Goal: Task Accomplishment & Management: Use online tool/utility

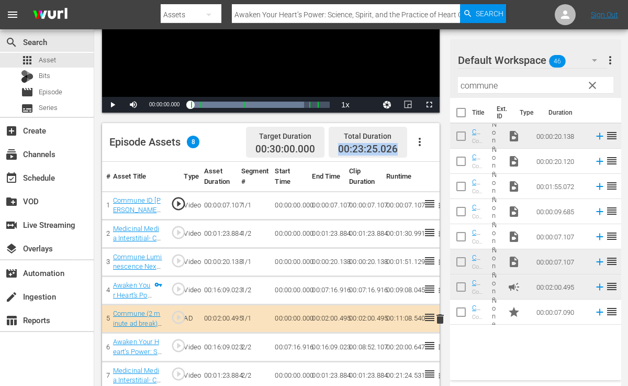
scroll to position [165, 0]
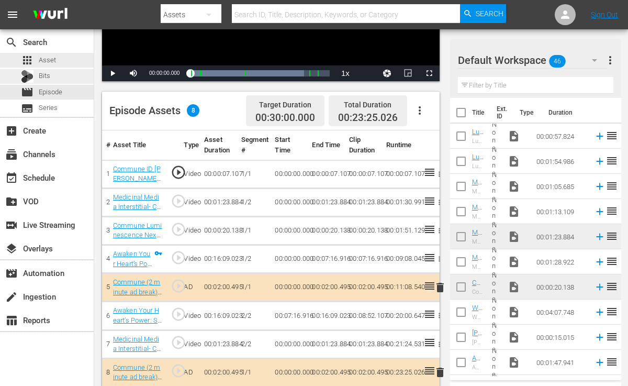
scroll to position [196, 0]
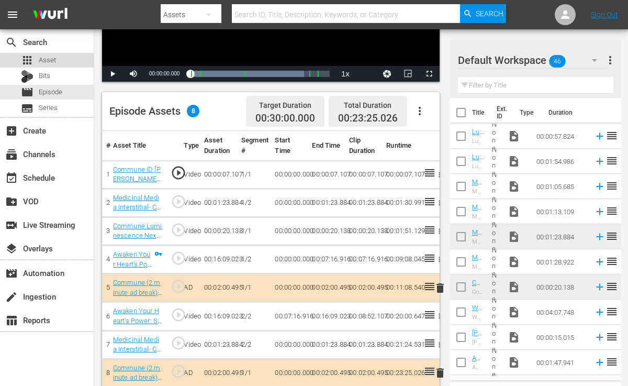
click at [56, 61] on div "apps Asset" at bounding box center [47, 60] width 94 height 15
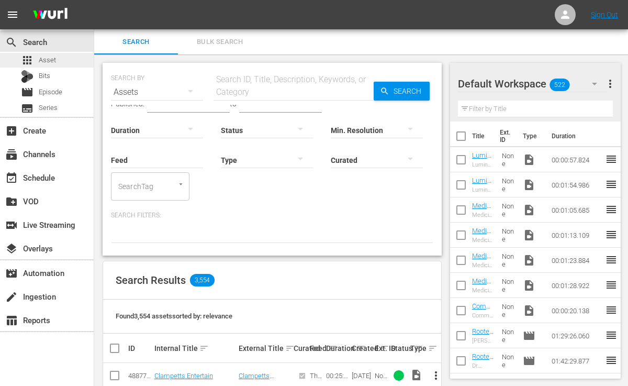
click at [69, 60] on div "apps Asset" at bounding box center [47, 60] width 94 height 15
click at [259, 86] on input "text" at bounding box center [293, 92] width 160 height 25
paste input "Women's Health 3.0: Reclaim Your Power in Midlife and Beyond"
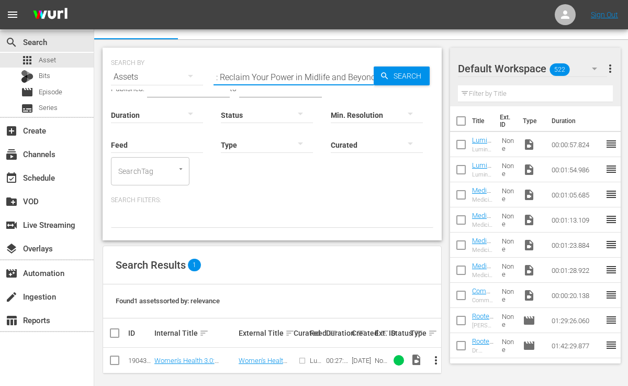
scroll to position [16, 0]
type input "Women's Health 3.0: Reclaim Your Power in Midlife and Beyond"
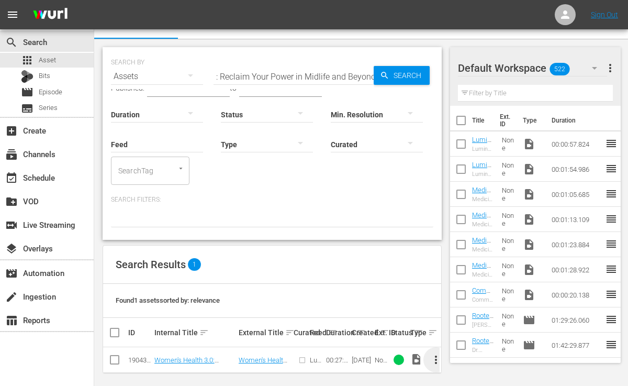
scroll to position [0, 0]
click at [432, 353] on span "more_vert" at bounding box center [435, 359] width 13 height 13
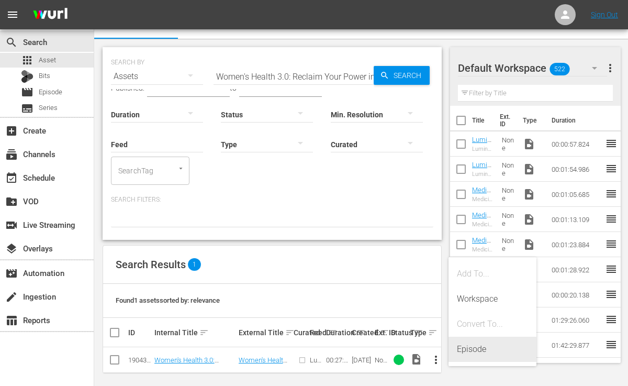
click at [469, 347] on div "Episode" at bounding box center [492, 348] width 71 height 25
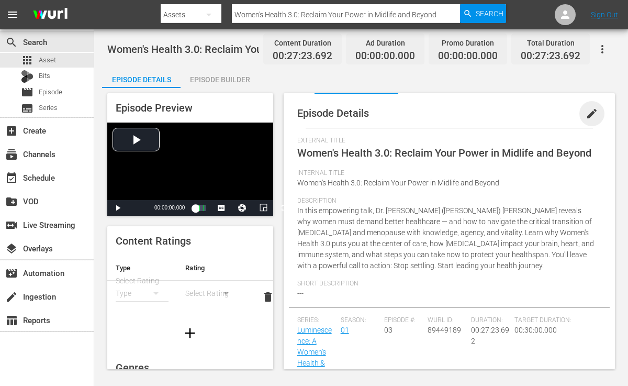
click at [587, 114] on span "edit" at bounding box center [591, 113] width 13 height 13
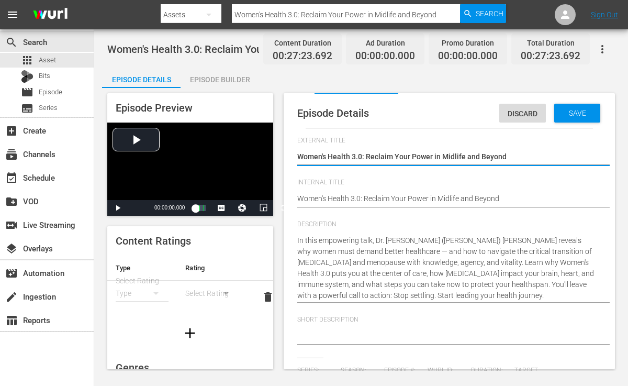
type input "Luminescence: A Women's Health & Longevity Summit"
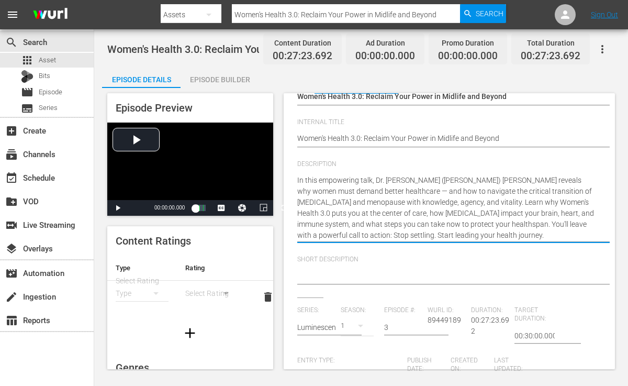
drag, startPoint x: 354, startPoint y: 189, endPoint x: 414, endPoint y: 201, distance: 61.3
click at [414, 201] on textarea "In this empowering talk, Dr. [PERSON_NAME] ([PERSON_NAME]) [PERSON_NAME] reveal…" at bounding box center [446, 208] width 299 height 66
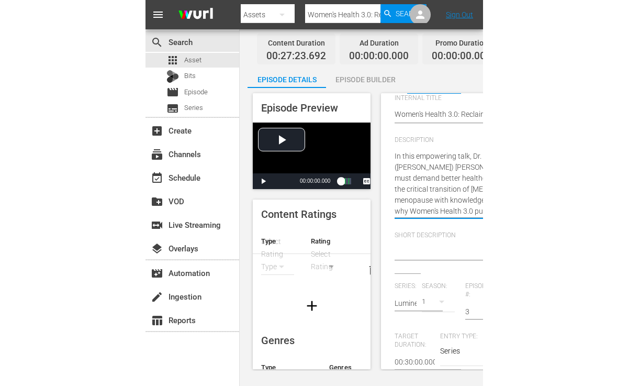
scroll to position [60, 0]
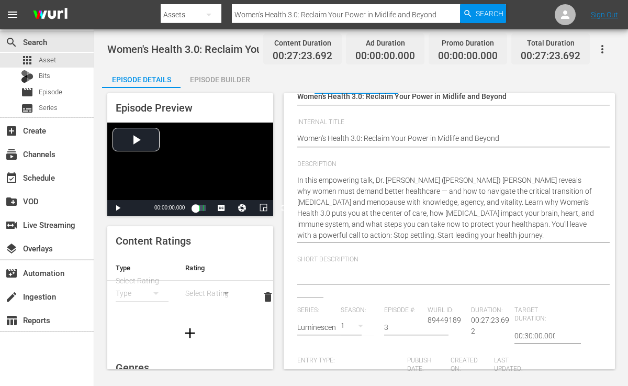
click at [346, 267] on div at bounding box center [446, 276] width 299 height 25
click at [340, 272] on textarea at bounding box center [446, 276] width 299 height 13
type textarea "L"
type textarea "Le"
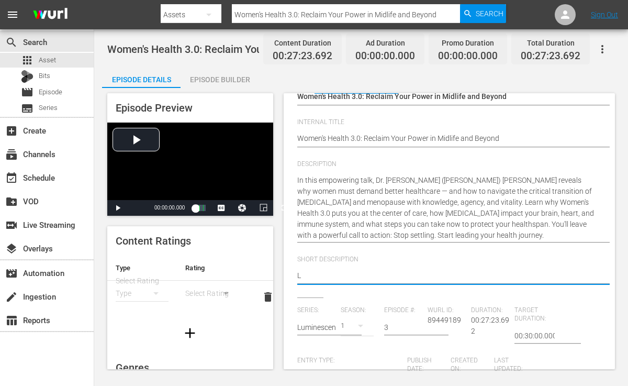
type textarea "Le"
type textarea "Lea"
type textarea "[PERSON_NAME]"
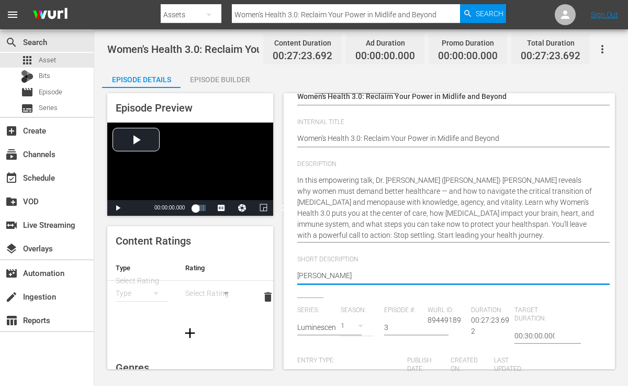
type textarea "Learn"
type textarea "Learn h"
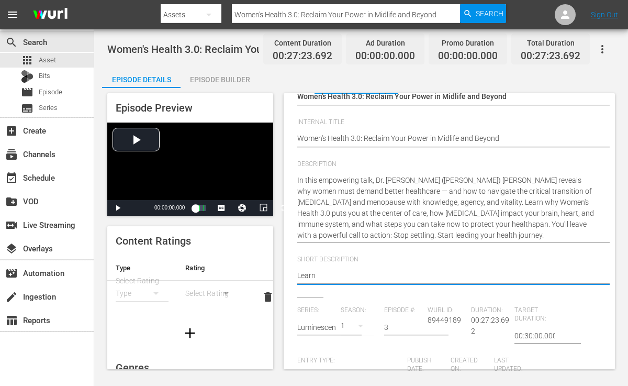
type textarea "Learn h"
type textarea "Learn ho"
type textarea "Learn how"
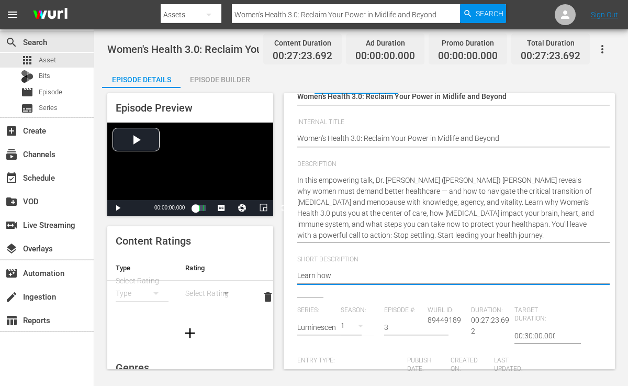
type textarea "Learn how"
type textarea "Learn how h"
type textarea "Learn how ho"
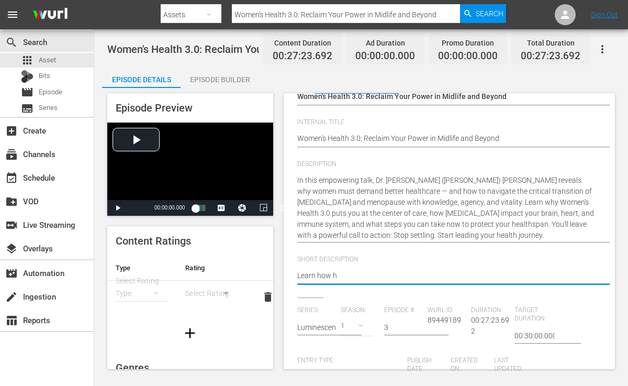
type textarea "Learn how ho"
type textarea "Learn how hor"
type textarea "Learn how horm"
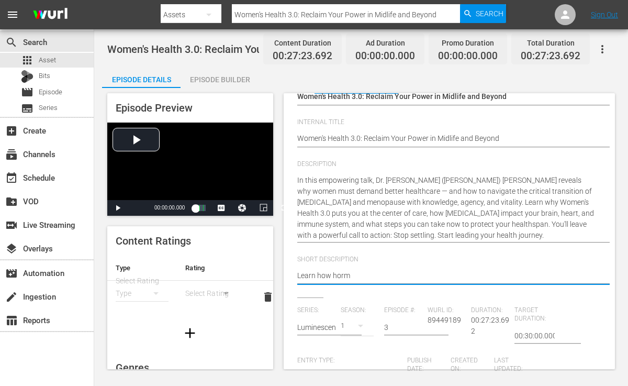
type textarea "Learn how hormo"
type textarea "Learn how hormon"
type textarea "Learn how hormona"
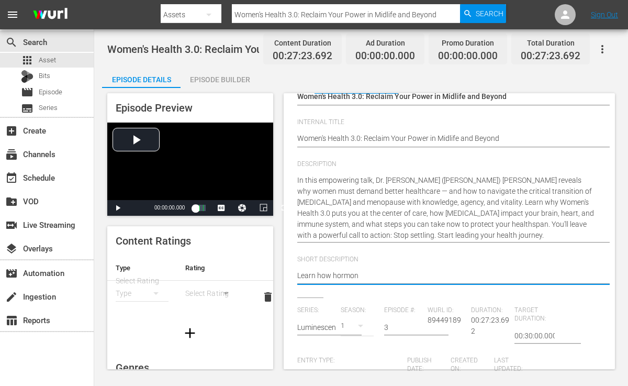
type textarea "Learn how hormona"
type textarea "Learn how hormonal"
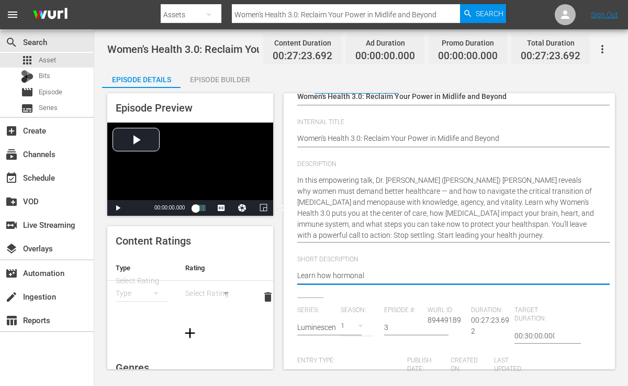
type textarea "Learn how hormonal c"
type textarea "Learn how hormonal ch"
type textarea "Learn how hormonal cha"
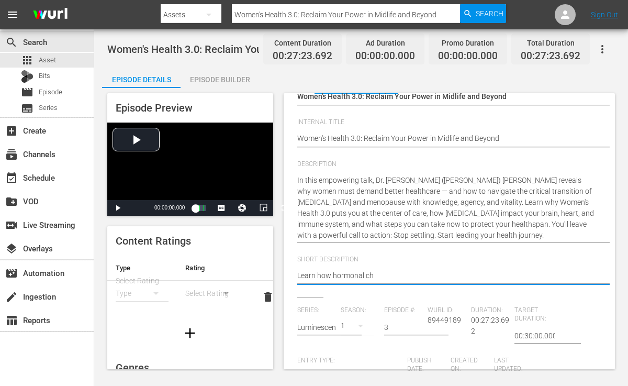
type textarea "Learn how hormonal cha"
type textarea "Learn how hormonal chan"
type textarea "Learn how hormonal [PERSON_NAME]"
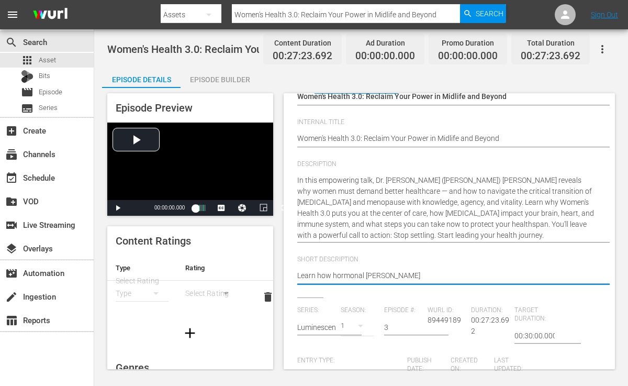
type textarea "Learn how hormonal change"
type textarea "Learn how [MEDICAL_DATA]"
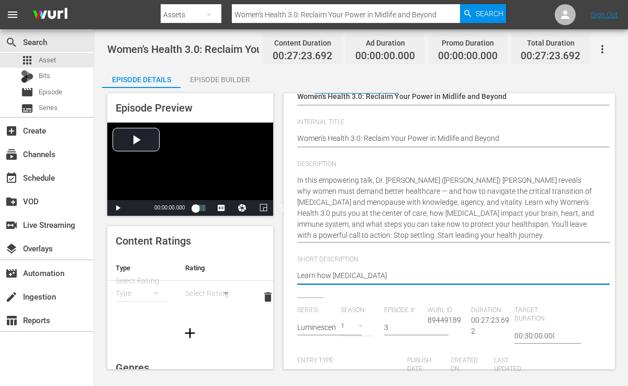
type textarea "Learn how [MEDICAL_DATA]"
type textarea "Learn how [MEDICAL_DATA] i"
type textarea "Learn how [MEDICAL_DATA] im"
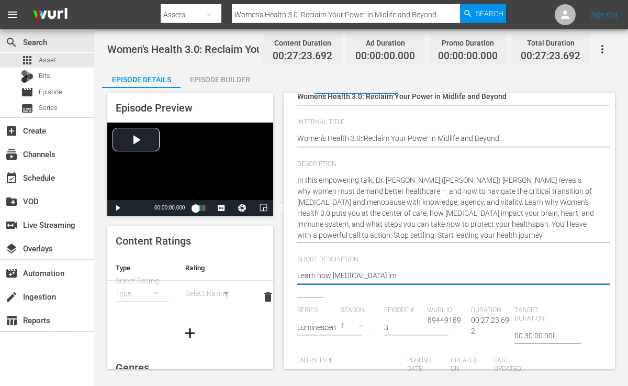
type textarea "Learn how [MEDICAL_DATA] imp"
type textarea "Learn how [MEDICAL_DATA] impa"
type textarea "Learn how [MEDICAL_DATA] impac"
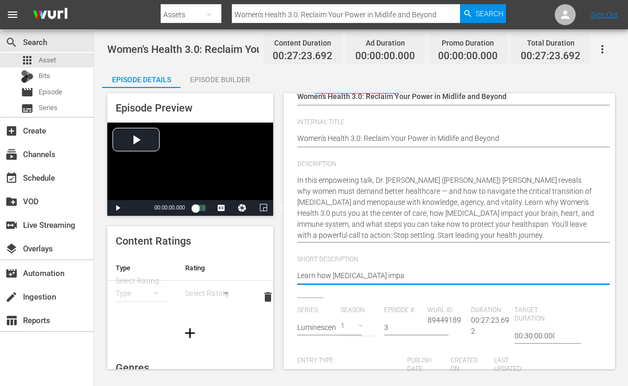
type textarea "Learn how [MEDICAL_DATA] impac"
type textarea "Learn how [MEDICAL_DATA] impact"
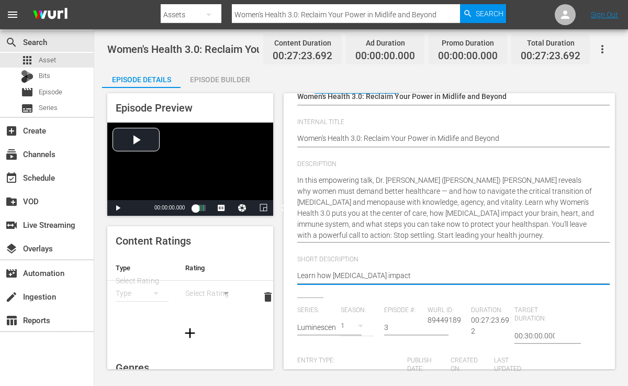
type textarea "Learn how [MEDICAL_DATA] impact y"
type textarea "Learn how [MEDICAL_DATA] impact yo"
type textarea "Learn how [MEDICAL_DATA] impact you"
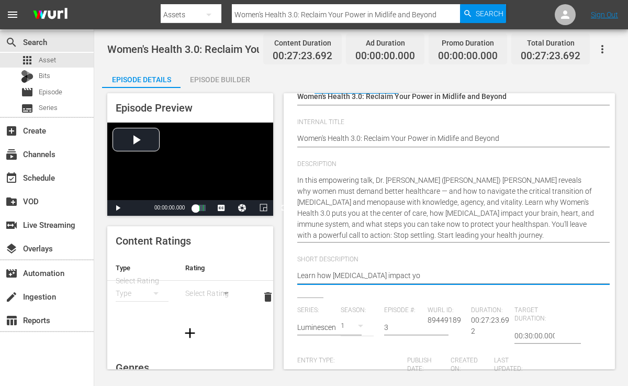
type textarea "Learn how [MEDICAL_DATA] impact you"
type textarea "Learn how [MEDICAL_DATA] impact your"
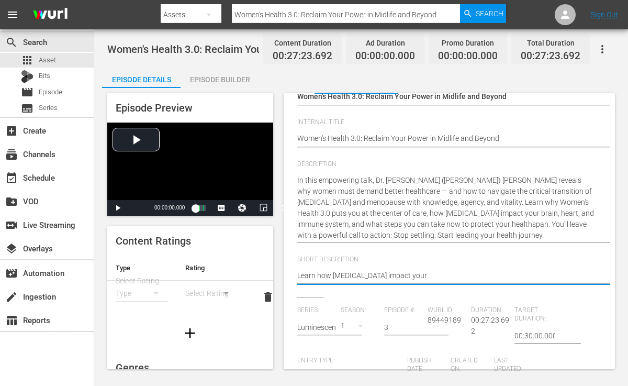
type textarea "Learn how [MEDICAL_DATA] impact your b"
type textarea "Learn how [MEDICAL_DATA] impact your br"
type textarea "Learn how [MEDICAL_DATA] impact your bra"
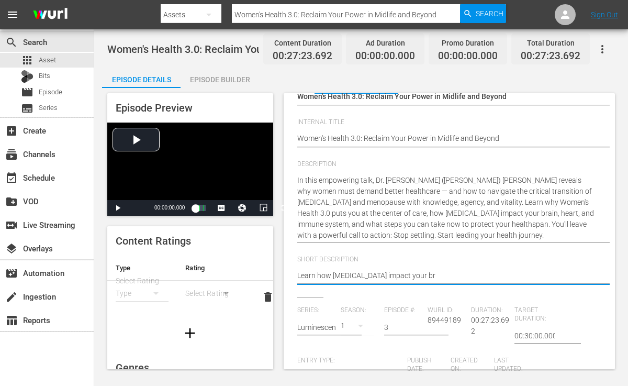
type textarea "Learn how [MEDICAL_DATA] impact your bra"
type textarea "Learn how [MEDICAL_DATA] impact your brai"
type textarea "Learn how [MEDICAL_DATA] impact your brain"
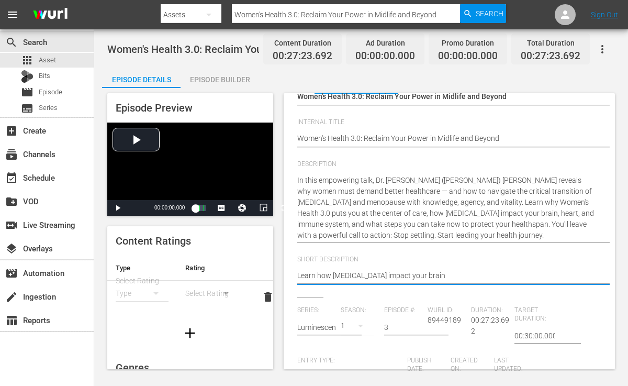
type textarea "Learn how [MEDICAL_DATA] impact your brain,"
type textarea "Learn how [MEDICAL_DATA] impact your brain, h"
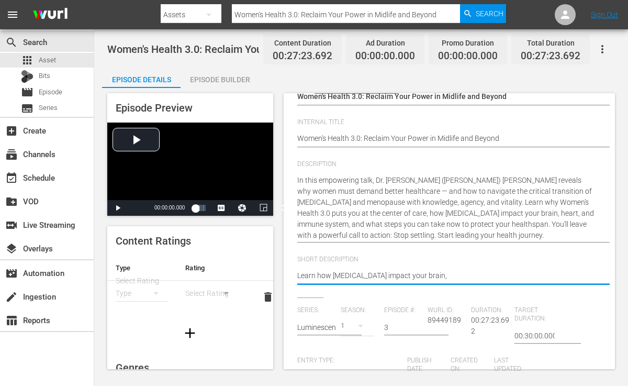
type textarea "Learn how [MEDICAL_DATA] impact your brain, h"
type textarea "Learn how [MEDICAL_DATA] impact your brain, he"
type textarea "Learn how [MEDICAL_DATA] impact your brain, hea"
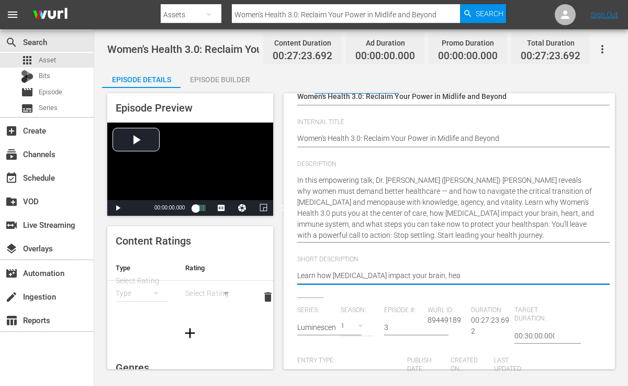
type textarea "Learn how [MEDICAL_DATA] impact your brain, hear"
type textarea "Learn how [MEDICAL_DATA] impact your brain, heart"
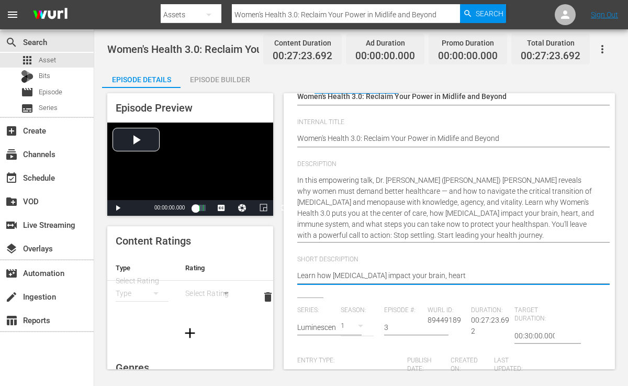
type textarea "Learn how [MEDICAL_DATA] impact your brain, heart"
type textarea "Learn how [MEDICAL_DATA] impact your brain, heart a"
type textarea "Learn how [MEDICAL_DATA] impact your brain, heart an"
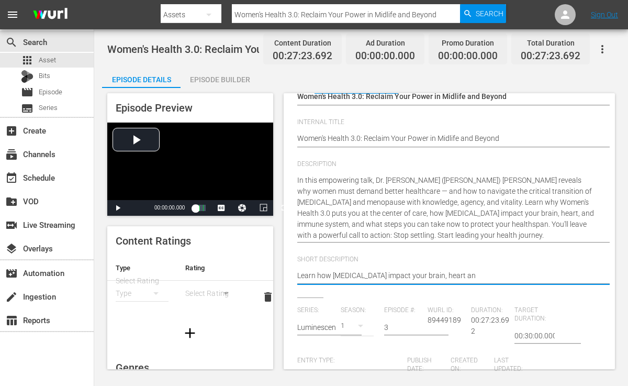
type textarea "Learn how [MEDICAL_DATA] impact your brain, heart and"
type textarea "Learn how [MEDICAL_DATA] impact your brain, heart and i"
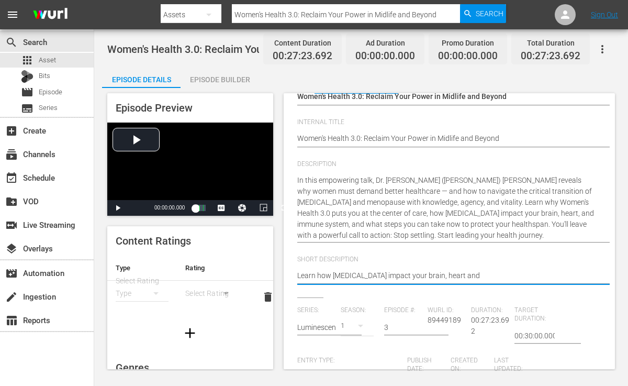
type textarea "Learn how [MEDICAL_DATA] impact your brain, heart and i"
type textarea "Learn how [MEDICAL_DATA] impact your brain, heart and im"
type textarea "Learn how [MEDICAL_DATA] impact your brain, heart and imm"
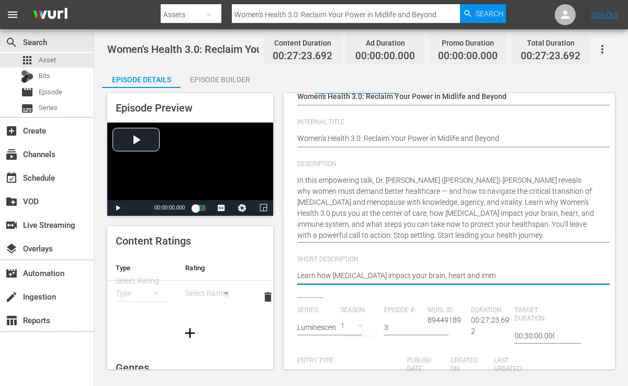
type textarea "Learn how [MEDICAL_DATA] impact your brain, heart and immu"
type textarea "Learn how [MEDICAL_DATA] impact your brain, heart and immun"
type textarea "Learn how [MEDICAL_DATA] impact your brain, heart and immune"
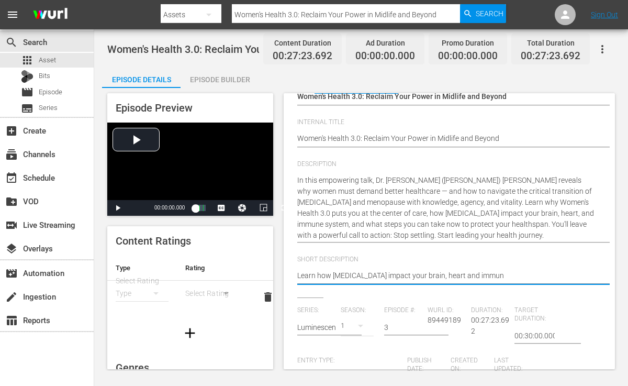
type textarea "Learn how [MEDICAL_DATA] impact your brain, heart and immune"
type textarea "Learn how [MEDICAL_DATA] impact your brain, heart and immune s"
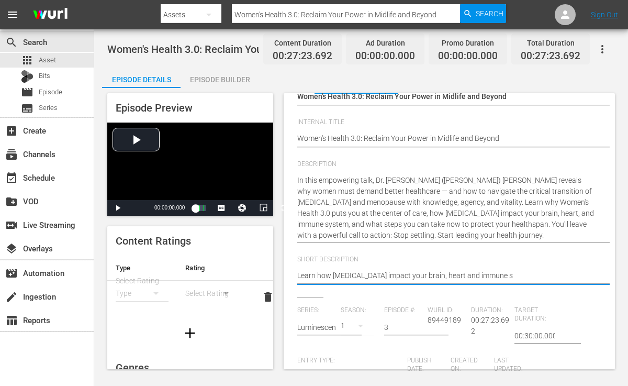
type textarea "Learn how [MEDICAL_DATA] impact your brain, heart and immune sy"
type textarea "Learn how [MEDICAL_DATA] impact your brain, heart and immune sys"
type textarea "Learn how [MEDICAL_DATA] impact your brain, heart and immune syst"
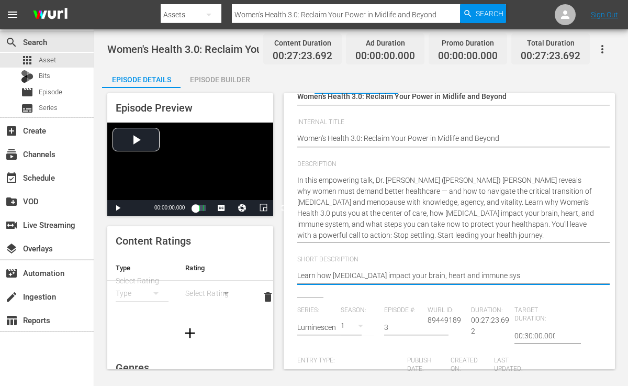
type textarea "Learn how [MEDICAL_DATA] impact your brain, heart and immune syst"
type textarea "Learn how [MEDICAL_DATA] impact your brain, heart and immune syste"
type textarea "Learn how [MEDICAL_DATA] impact your brain, heart and immune system"
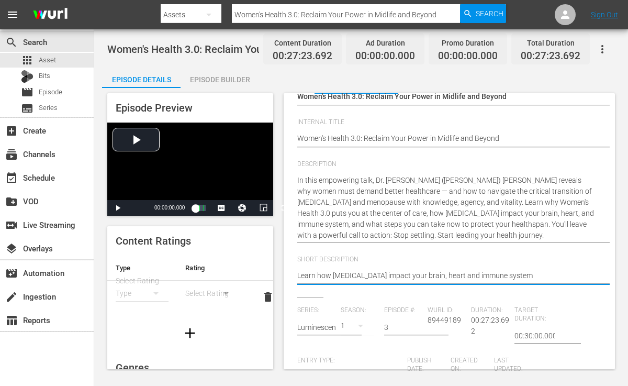
type textarea "Learn how [MEDICAL_DATA] impact your brain, heart and immune system."
click at [469, 276] on textarea "Learn how [MEDICAL_DATA] impact your brain, heart and immune system." at bounding box center [446, 276] width 299 height 13
type textarea "Learn how [MEDICAL_DATA] impact your brain, heart, and immune system."
click at [547, 278] on textarea "Learn how [MEDICAL_DATA] impact your brain, heart, and immune system." at bounding box center [446, 276] width 299 height 13
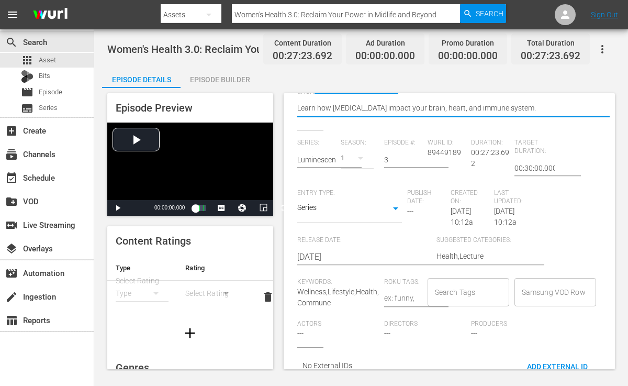
scroll to position [235, 0]
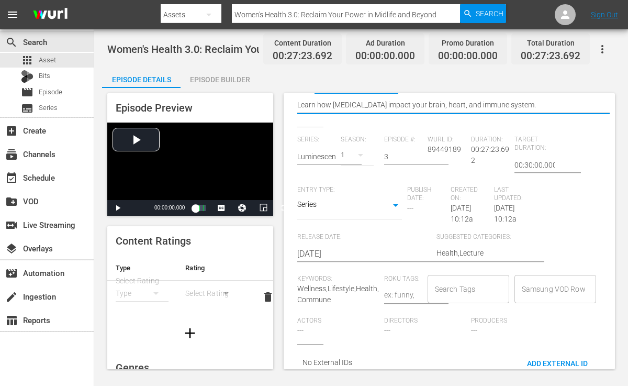
type textarea "Learn how [MEDICAL_DATA] impact your brain, heart, and immune system."
click at [446, 281] on input "Search Tags" at bounding box center [460, 288] width 56 height 19
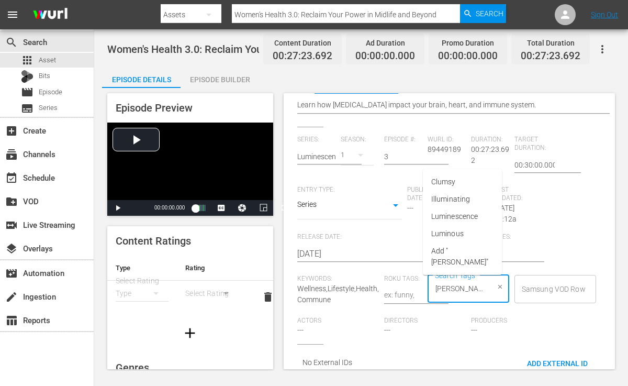
type input "Lumi"
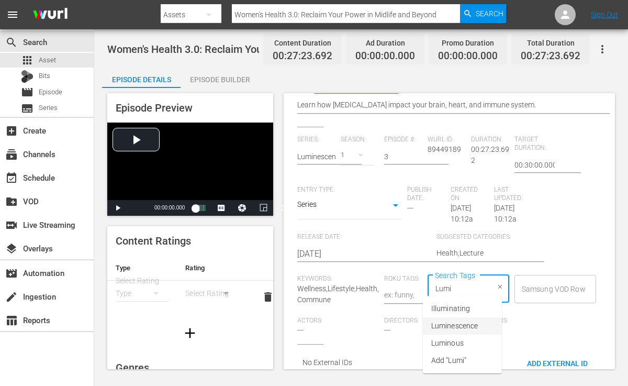
click at [453, 324] on span "Luminescence" at bounding box center [454, 325] width 47 height 11
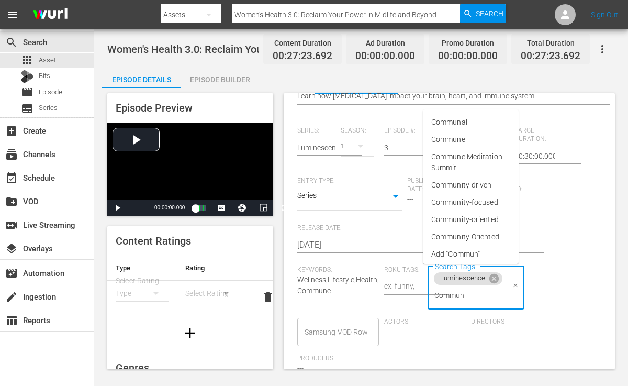
type input "Commune"
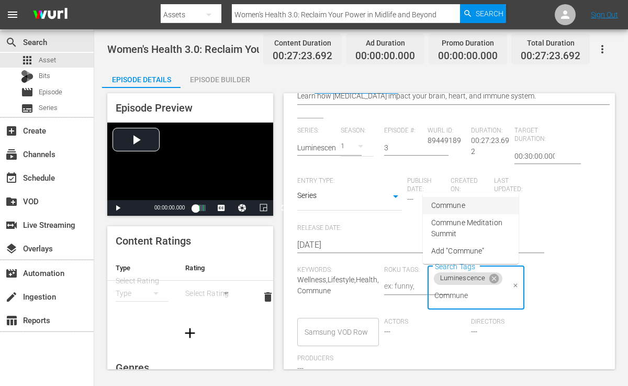
click at [459, 204] on span "Commune" at bounding box center [448, 205] width 34 height 11
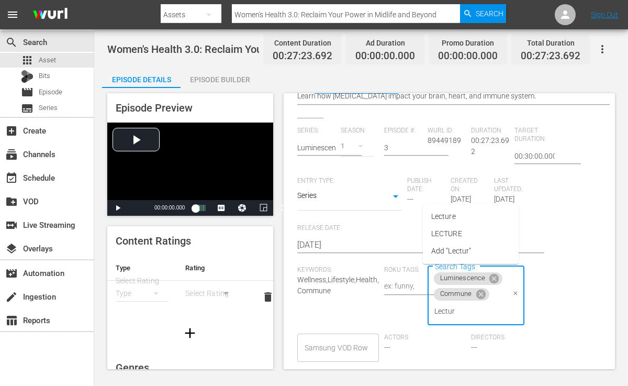
type input "Lecture"
click at [450, 216] on span "Lecture" at bounding box center [443, 216] width 25 height 11
type input "Lifest"
click at [461, 196] on li "Lifestyle" at bounding box center [471, 198] width 96 height 17
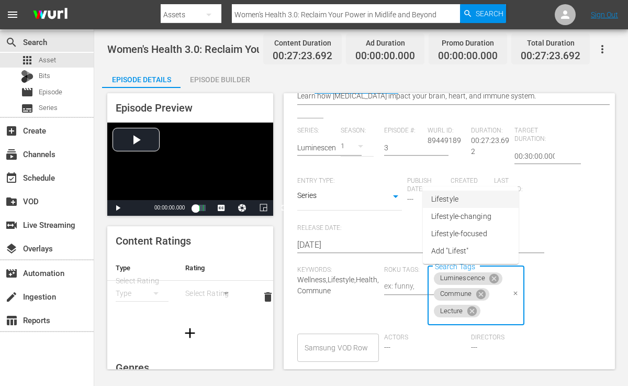
scroll to position [0, 0]
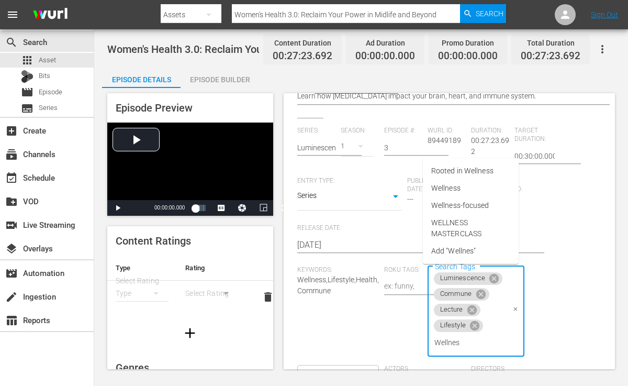
type input "Wellness"
click at [454, 184] on span "Wellness" at bounding box center [445, 188] width 29 height 11
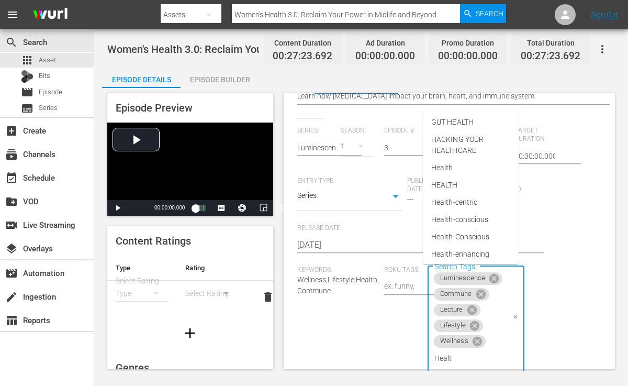
type input "Health"
click at [447, 165] on span "Health" at bounding box center [442, 167] width 22 height 11
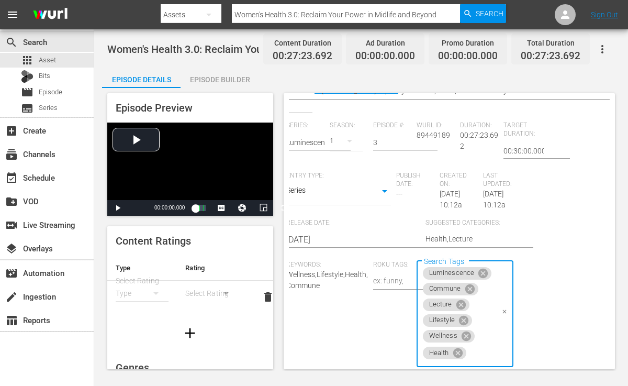
scroll to position [235, 0]
click at [394, 318] on div "Series: Luminescence: A Women's Health & Longevity Summit Season: 1 Episode #: …" at bounding box center [438, 280] width 304 height 318
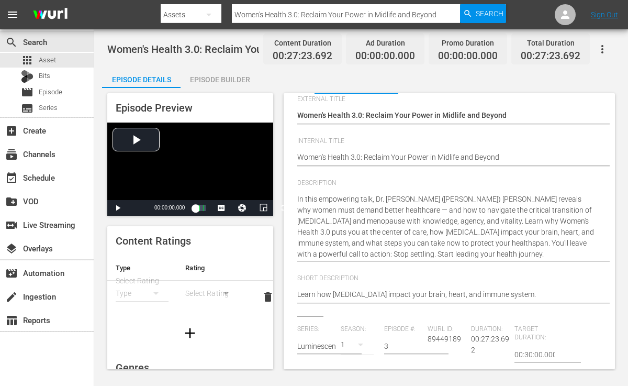
scroll to position [0, 0]
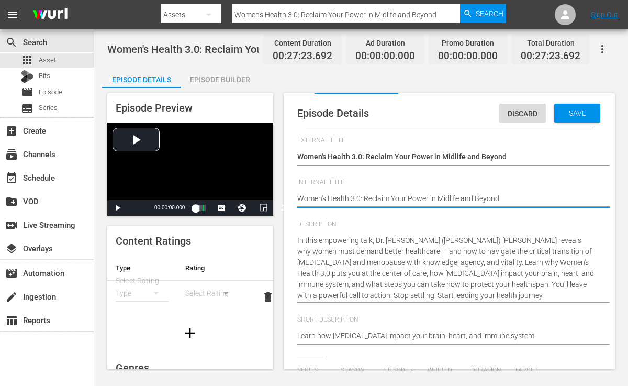
type textarea "Women's Health 3.0: Reclaim Your Power in Midlife and Beyond"
type textarea "Women's Health 3.0: Reclaim Your Power in Midlife and Beyond {"
type textarea "Women's Health 3.0: Reclaim Your Power in Midlife and Beyond"
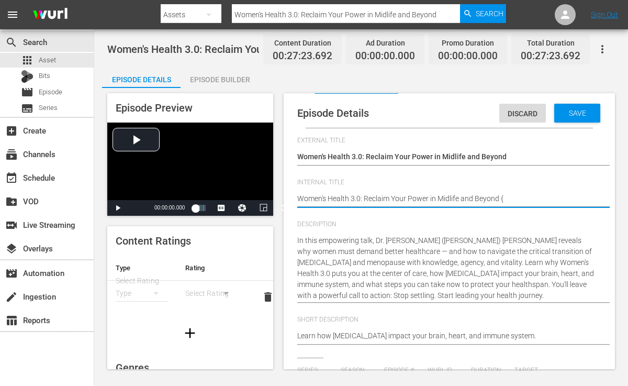
type textarea "Women's Health 3.0: Reclaim Your Power in Midlife and Beyond"
type textarea "Women's Health 3.0: Reclaim Your Power in Midlife and Beyond ["
type textarea "Women's Health 3.0: Reclaim Your Power in Midlife and Beyond [S"
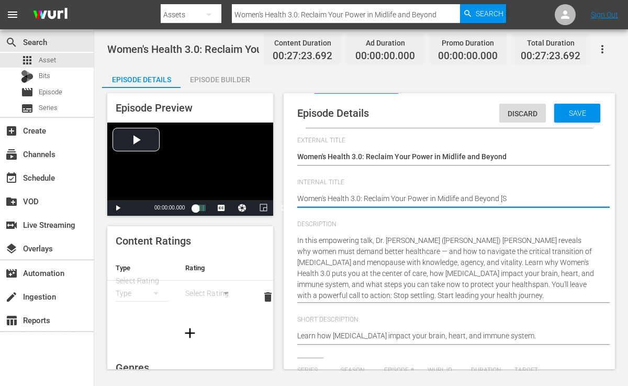
type textarea "Women's Health 3.0: Reclaim Your Power in Midlife and Beyond [S1"
type textarea "Women's Health 3.0: Reclaim Your Power in Midlife and Beyond [S1E"
type textarea "Women's Health 3.0: Reclaim Your Power in Midlife and Beyond [S1E3"
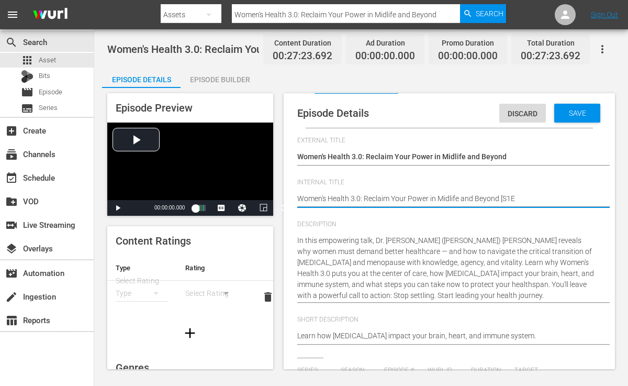
type textarea "Women's Health 3.0: Reclaim Your Power in Midlife and Beyond [S1E3"
type textarea "Women's Health 3.0: Reclaim Your Power in Midlife and Beyond [S1E3}"
type textarea "Women's Health 3.0: Reclaim Your Power in Midlife and Beyond [S1E3"
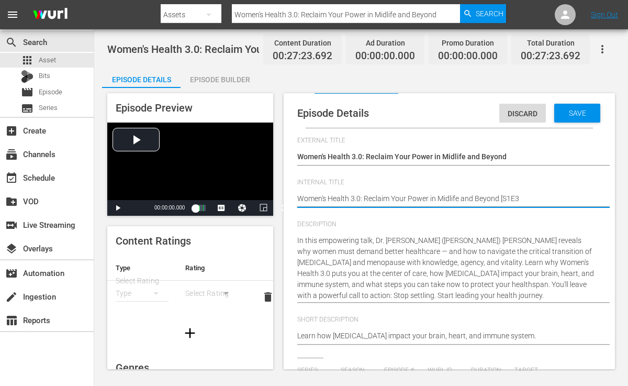
type textarea "Women's Health 3.0: Reclaim Your Power in Midlife and Beyond [S1E3]"
type textarea "Women's Health 3.0: Reclaim Your Power in Midlife and Beyond [S1E3] ("
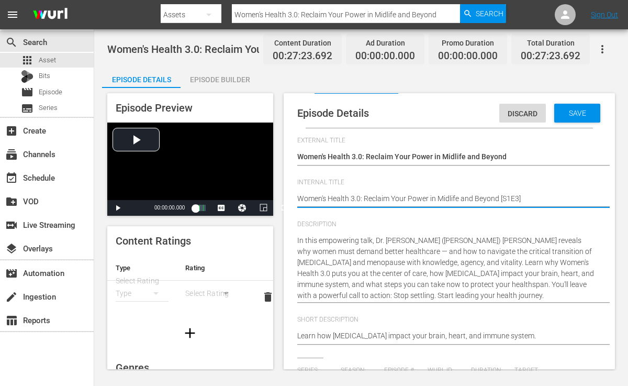
type textarea "Women's Health 3.0: Reclaim Your Power in Midlife and Beyond [S1E3] ("
type textarea "Women's Health 3.0: Reclaim Your Power in Midlife and Beyond [S1E3] (I"
type textarea "Women's Health 3.0: Reclaim Your Power in Midlife and Beyond [S1E3] (Im"
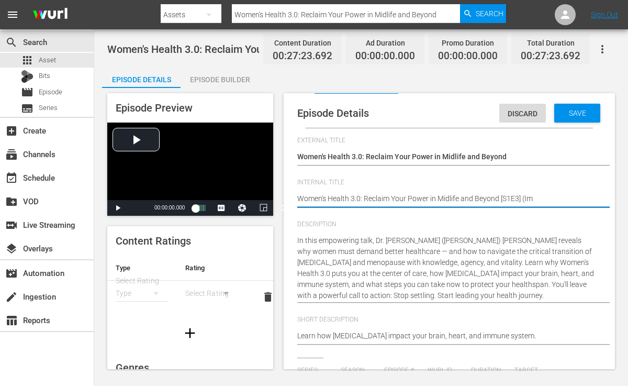
type textarea "Women's Health 3.0: Reclaim Your Power in Midlife and Beyond [S1E3] (Imn"
type textarea "Women's Health 3.0: Reclaim Your Power in Midlife and Beyond [S1E3] (Imne"
type textarea "Women's Health 3.0: Reclaim Your Power in Midlife and Beyond [S1E3] (Imner"
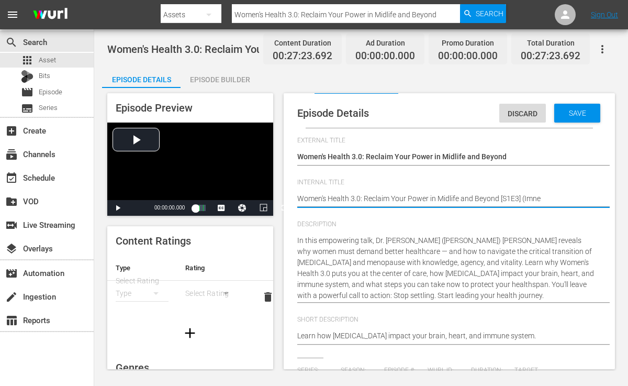
type textarea "Women's Health 3.0: Reclaim Your Power in Midlife and Beyond [S1E3] (Imner"
type textarea "Women's Health 3.0: Reclaim Your Power in Midlife and Beyond [S1E3] (Imne"
type textarea "Women's Health 3.0: Reclaim Your Power in Midlife and Beyond [S1E3] (Imn"
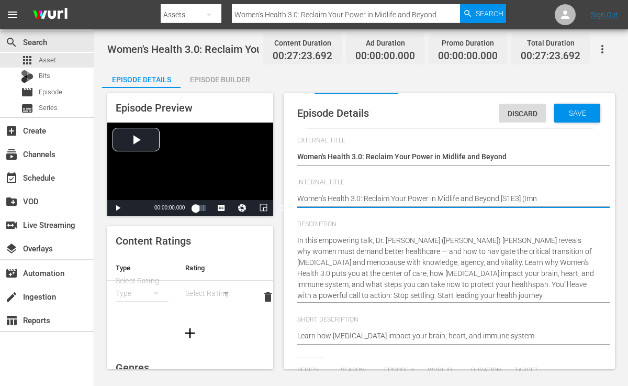
type textarea "Women's Health 3.0: Reclaim Your Power in Midlife and Beyond [S1E3] (Im"
type textarea "Women's Health 3.0: Reclaim Your Power in Midlife and Beyond [S1E3] (I"
type textarea "Women's Health 3.0: Reclaim Your Power in Midlife and Beyond [S1E3] (In"
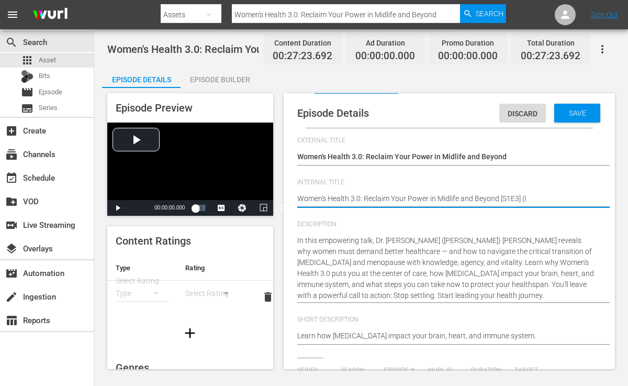
type textarea "Women's Health 3.0: Reclaim Your Power in Midlife and Beyond [S1E3] (In"
type textarea "Women's Health 3.0: Reclaim Your Power in Midlife and Beyond [S1E3] (Inn"
type textarea "Women's Health 3.0: Reclaim Your Power in Midlife and Beyond [S1E3] (Inne"
click at [573, 115] on span "Save" at bounding box center [577, 113] width 34 height 8
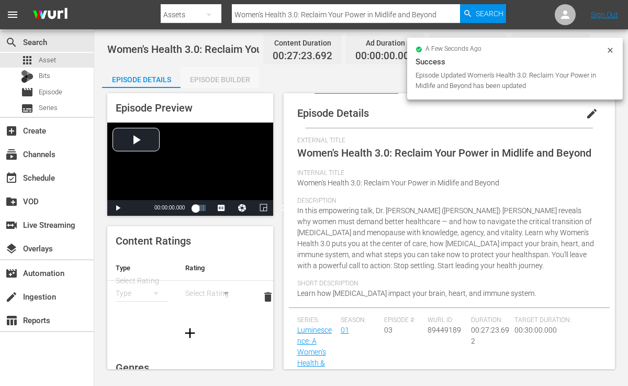
click at [244, 85] on div "Episode Builder" at bounding box center [219, 79] width 78 height 25
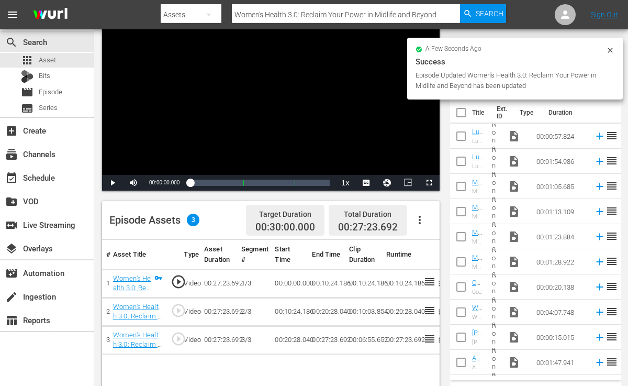
scroll to position [87, 0]
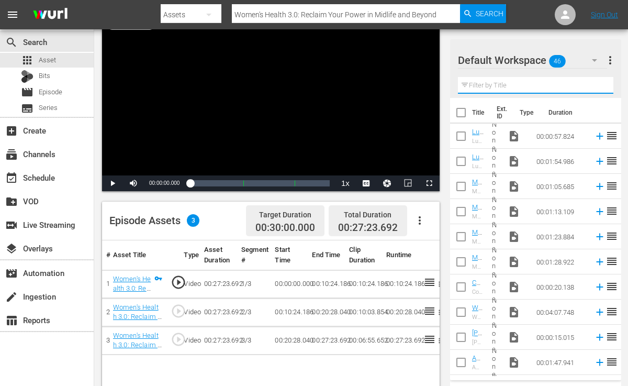
click at [513, 86] on input "text" at bounding box center [535, 85] width 155 height 17
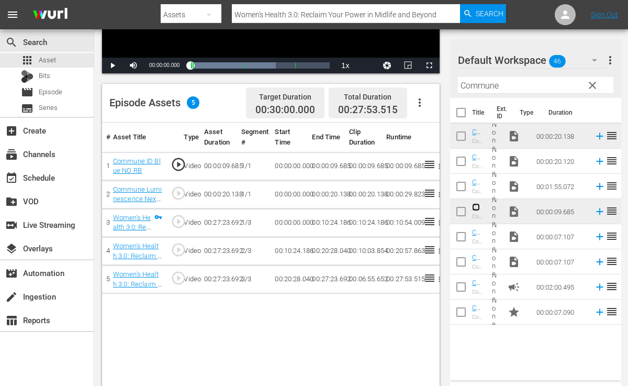
scroll to position [208, 0]
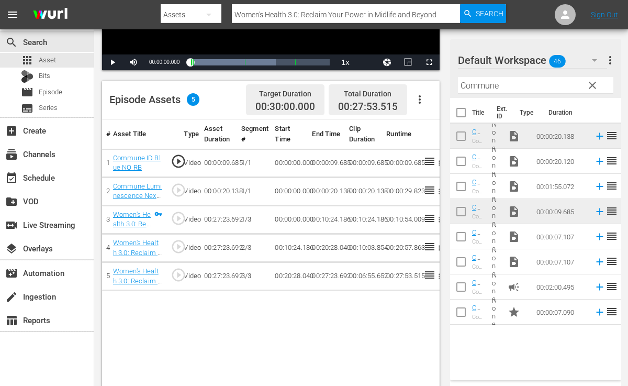
click at [592, 82] on span "clear" at bounding box center [592, 85] width 13 height 13
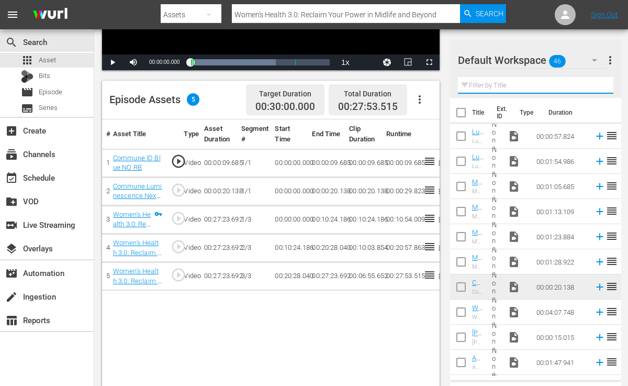
click at [543, 85] on input "text" at bounding box center [535, 85] width 155 height 17
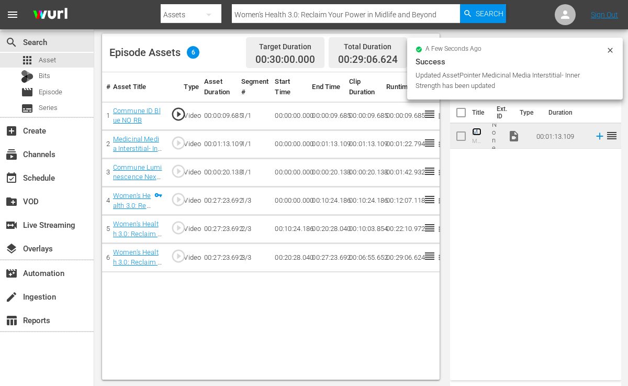
scroll to position [256, 0]
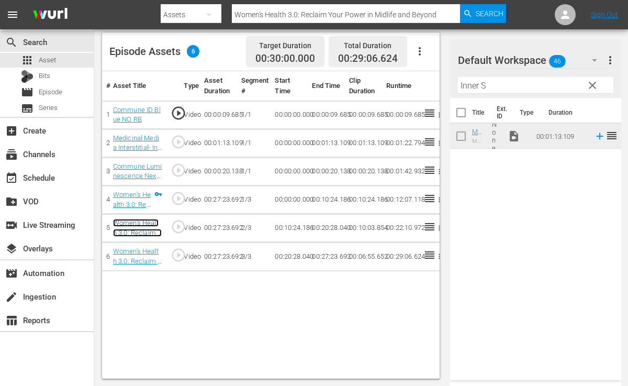
click at [154, 220] on link "Women's Health 3.0: Reclaim Your Power in Midlife and Beyond (2/3)" at bounding box center [137, 242] width 49 height 47
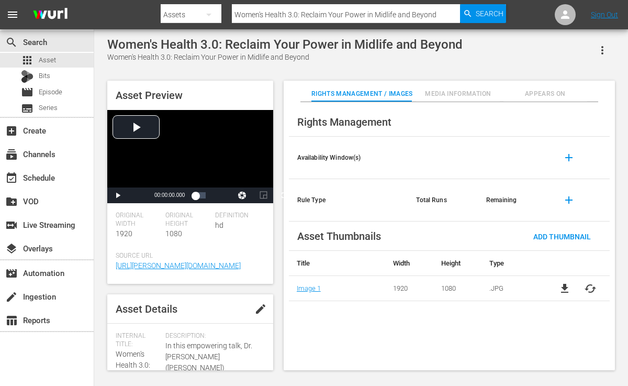
scroll to position [256, 0]
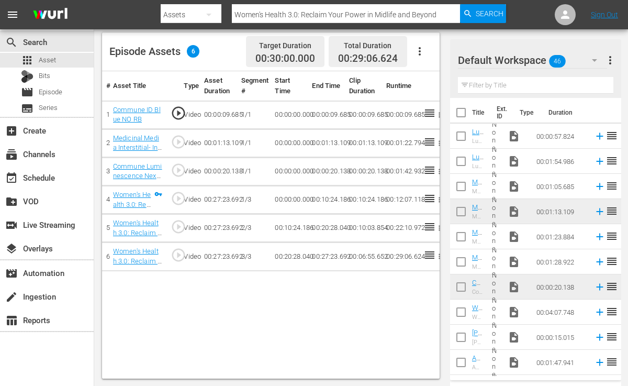
click at [531, 85] on input "text" at bounding box center [535, 85] width 155 height 17
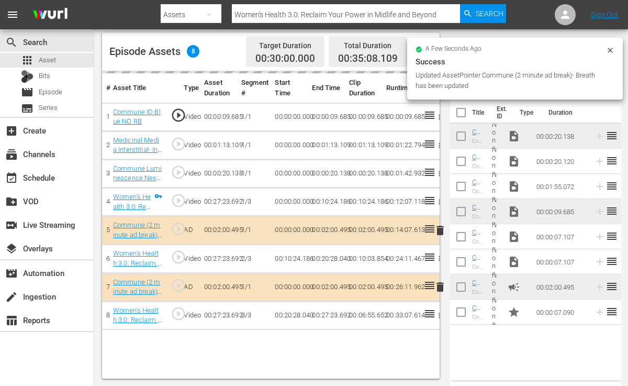
click at [592, 84] on div "Updated AssetPointer Commune (2 minute ad break)- Breath has been updated" at bounding box center [509, 80] width 188 height 21
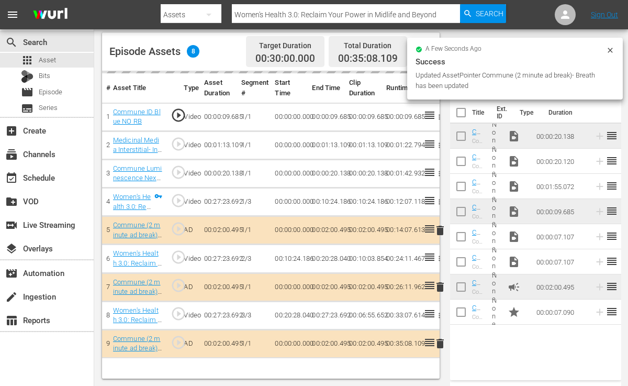
click at [615, 51] on div "a few seconds ago Success Updated AssetPointer Commune (2 minute ad break)- Bre…" at bounding box center [515, 69] width 216 height 62
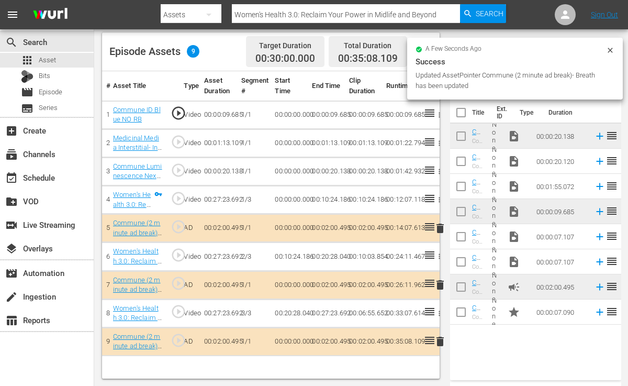
click at [613, 50] on icon at bounding box center [610, 50] width 8 height 8
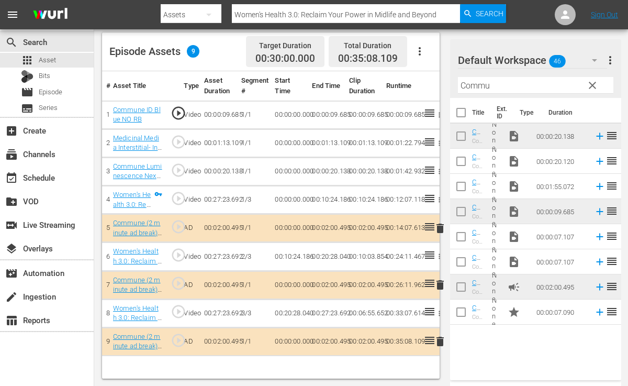
click at [438, 139] on icon "button" at bounding box center [439, 143] width 8 height 8
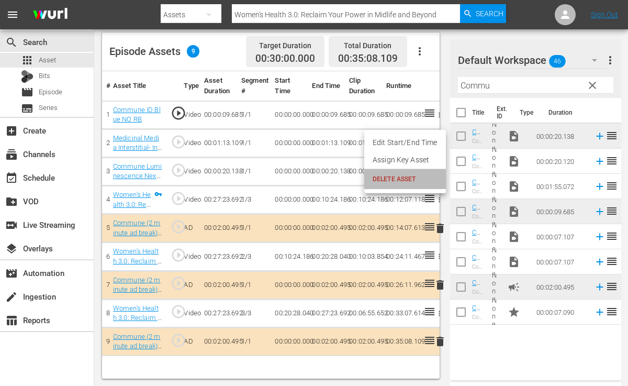
click at [412, 173] on li "DELETE ASSET" at bounding box center [405, 179] width 82 height 20
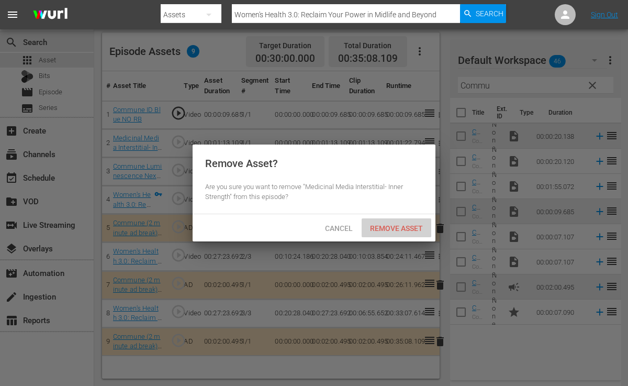
click at [405, 224] on span "Remove Asset" at bounding box center [396, 228] width 70 height 8
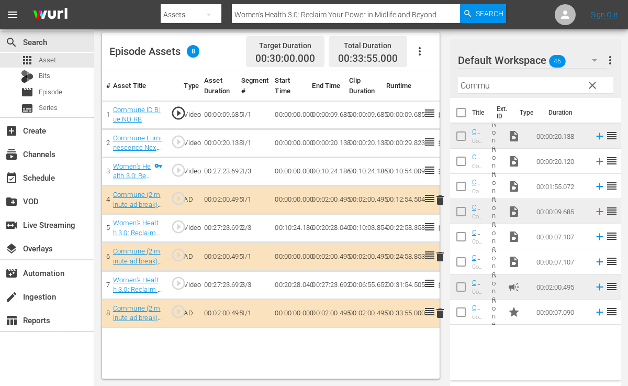
scroll to position [0, 0]
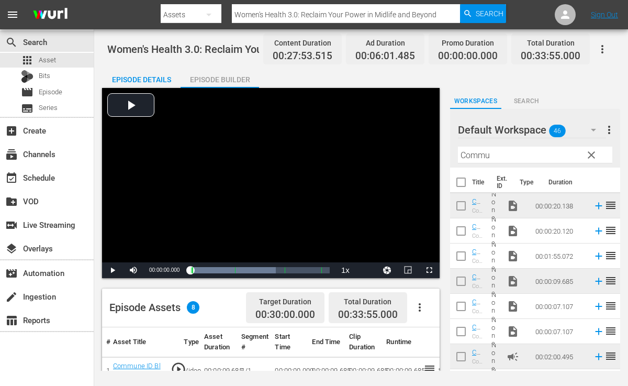
click at [193, 76] on div "Episode Builder" at bounding box center [219, 79] width 78 height 25
click at [209, 76] on div "Episode Builder" at bounding box center [219, 79] width 78 height 25
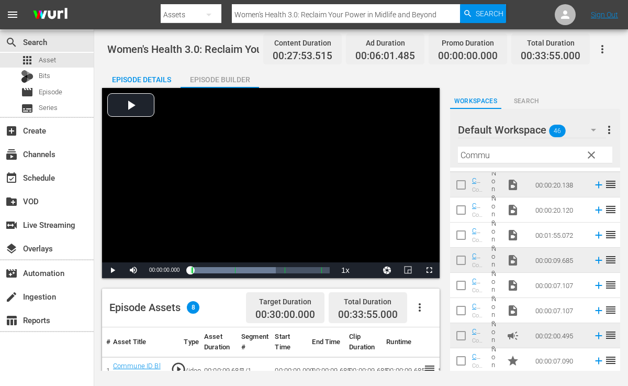
click at [198, 78] on div "Episode Builder" at bounding box center [219, 79] width 78 height 25
click at [152, 78] on div "Episode Details" at bounding box center [141, 79] width 78 height 25
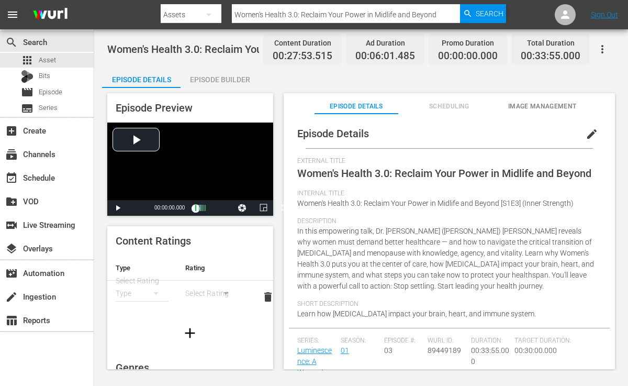
click at [205, 78] on div "Episode Builder" at bounding box center [219, 79] width 78 height 25
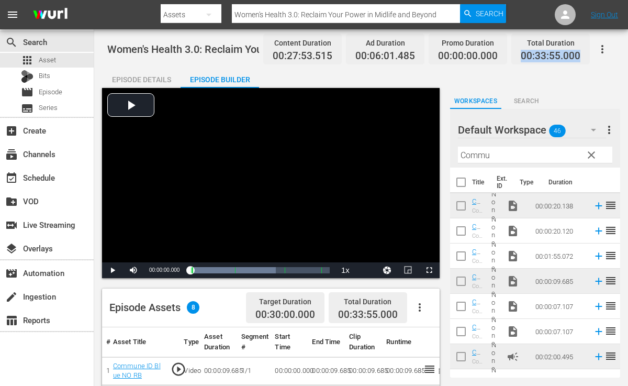
drag, startPoint x: 522, startPoint y: 53, endPoint x: 578, endPoint y: 60, distance: 56.3
click at [578, 60] on span "00:33:55.000" at bounding box center [551, 56] width 60 height 12
copy span "00:33:55.000"
click at [62, 91] on span "Episode" at bounding box center [51, 92] width 24 height 10
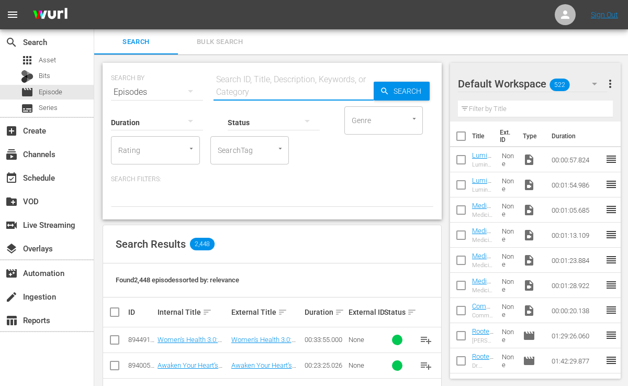
click at [236, 86] on input "text" at bounding box center [293, 92] width 160 height 25
paste input "Women Together: The Science and Soul of Collective Healing"
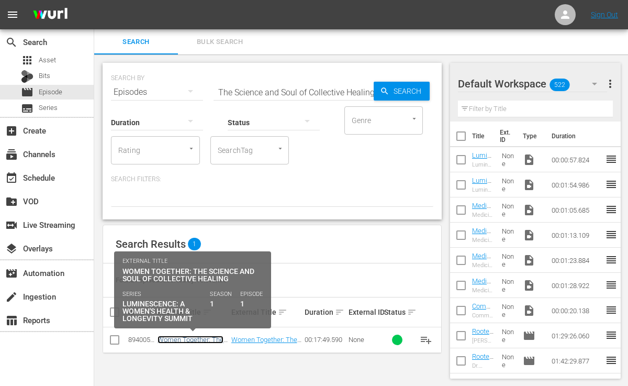
click at [220, 339] on link "Women Together: The Science and Soul of Collective Healing [S1E1] (Cherry Bloss…" at bounding box center [190, 354] width 66 height 39
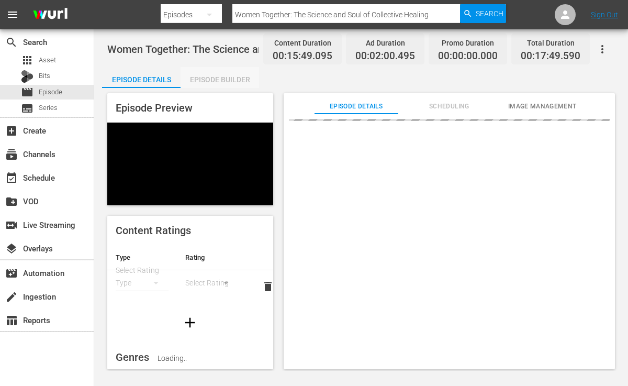
click at [233, 77] on div "Episode Builder" at bounding box center [219, 79] width 78 height 25
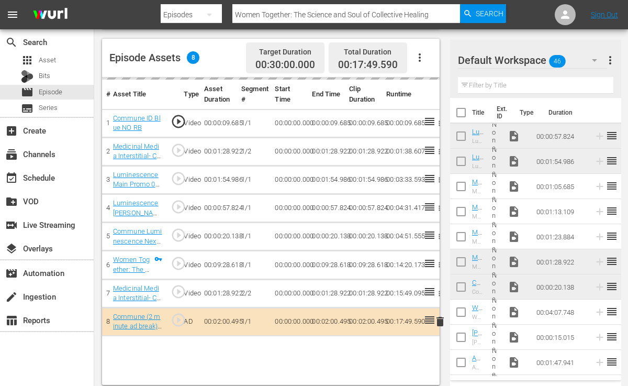
scroll to position [256, 0]
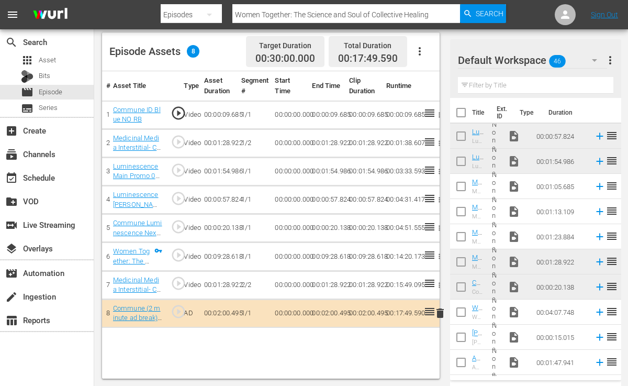
click at [440, 139] on icon "button" at bounding box center [439, 143] width 8 height 8
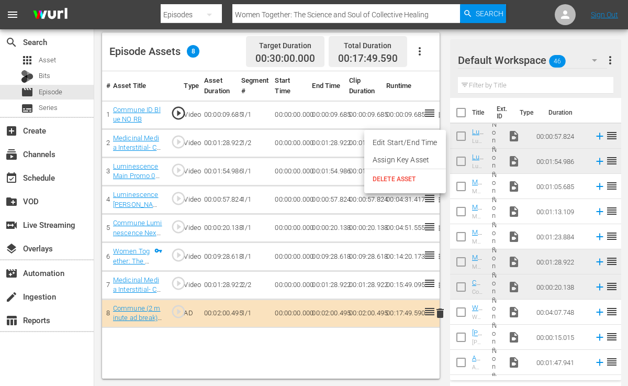
click at [416, 173] on li "DELETE ASSET" at bounding box center [405, 179] width 82 height 20
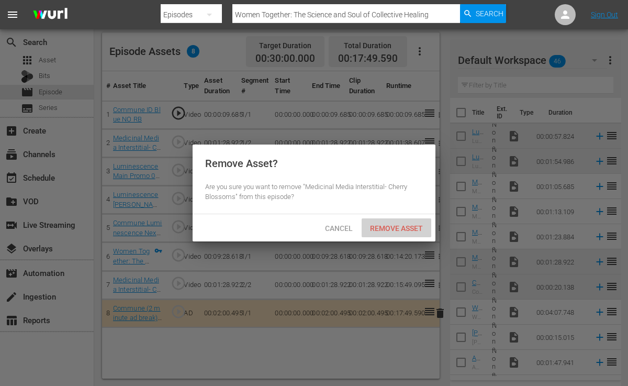
click at [416, 229] on span "Remove Asset" at bounding box center [396, 228] width 70 height 8
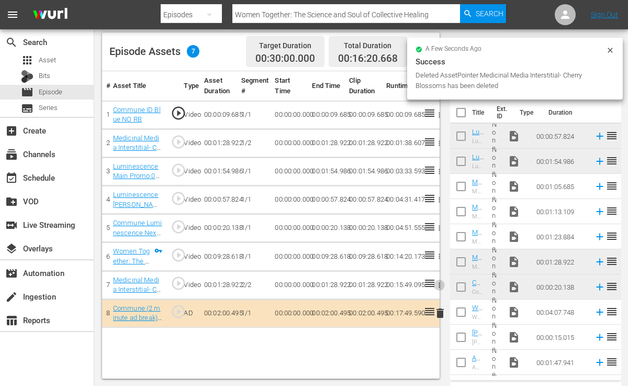
click at [439, 281] on icon "button" at bounding box center [439, 285] width 8 height 8
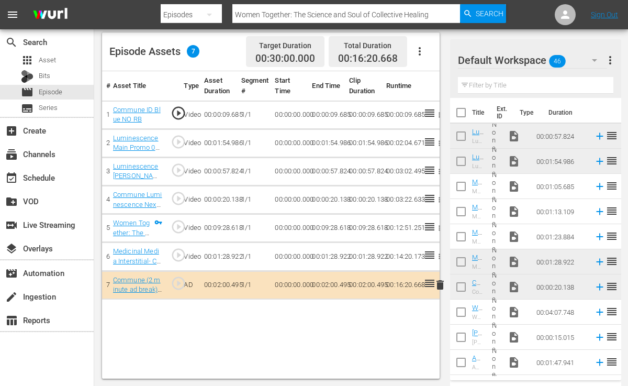
click at [438, 255] on icon "button" at bounding box center [439, 256] width 8 height 8
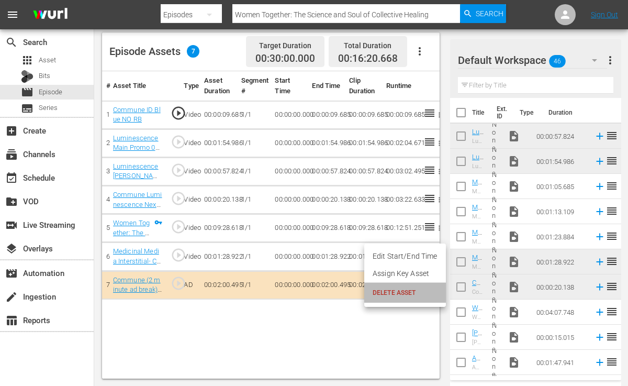
click at [405, 290] on span "DELETE ASSET" at bounding box center [404, 292] width 65 height 9
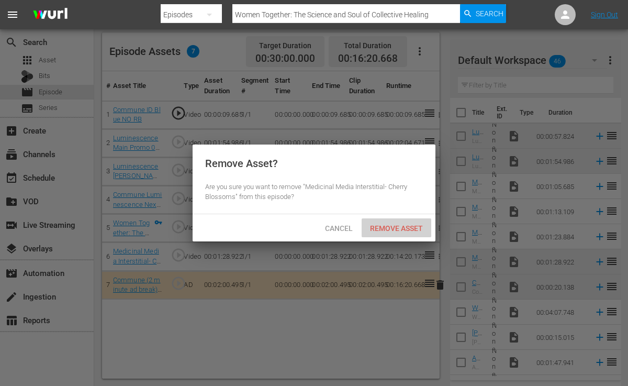
click at [402, 225] on span "Remove Asset" at bounding box center [396, 228] width 70 height 8
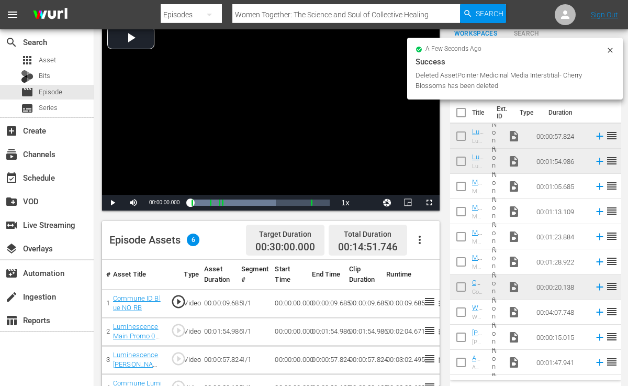
scroll to position [0, 0]
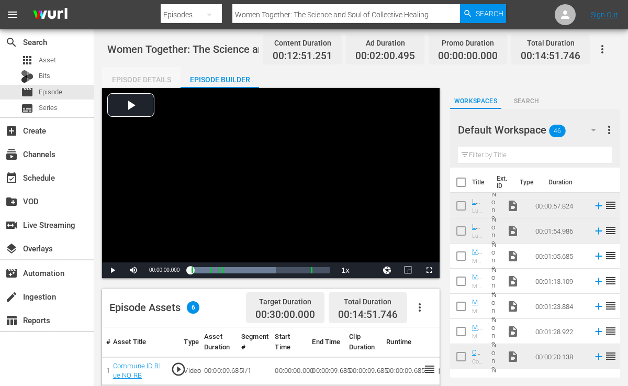
click at [146, 77] on div "Episode Details" at bounding box center [141, 79] width 78 height 25
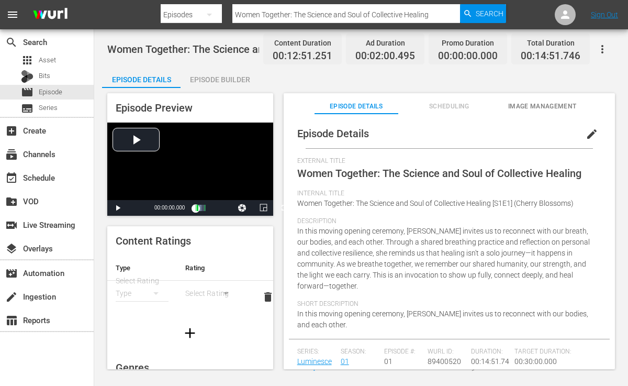
click at [587, 123] on button "edit" at bounding box center [591, 133] width 25 height 25
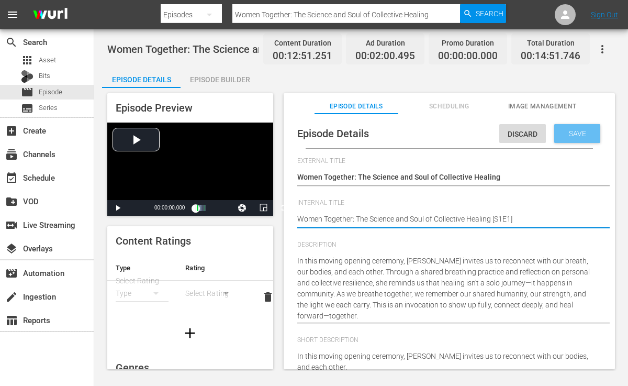
click at [579, 132] on span "Save" at bounding box center [577, 133] width 34 height 8
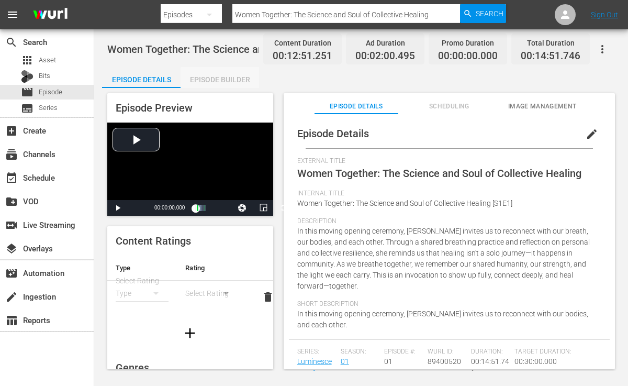
click at [240, 80] on div "Episode Builder" at bounding box center [219, 79] width 78 height 25
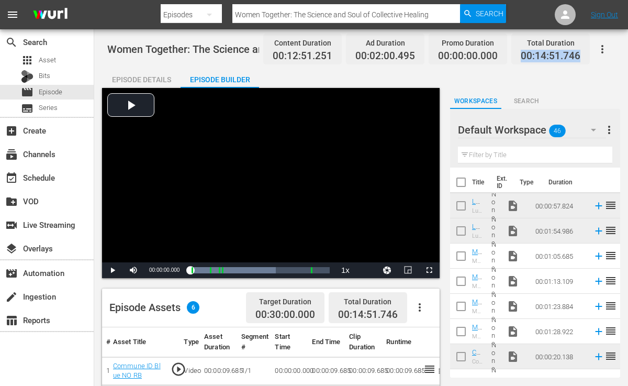
drag, startPoint x: 524, startPoint y: 54, endPoint x: 578, endPoint y: 60, distance: 54.7
click at [578, 60] on span "00:14:51.746" at bounding box center [551, 56] width 60 height 12
copy span "00:14:51.746"
click at [60, 92] on span "Episode" at bounding box center [51, 92] width 24 height 10
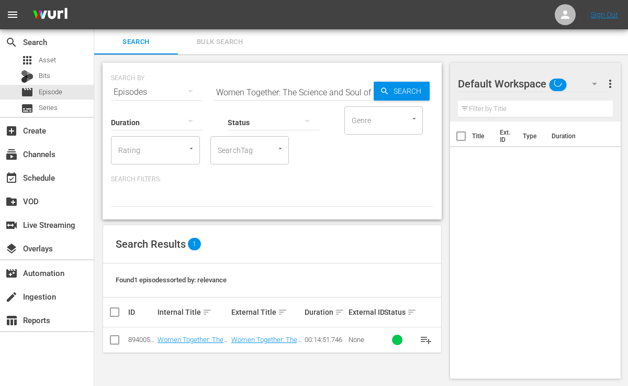
click at [364, 89] on input "Women Together: The Science and Soul of Collective Healing" at bounding box center [293, 92] width 160 height 25
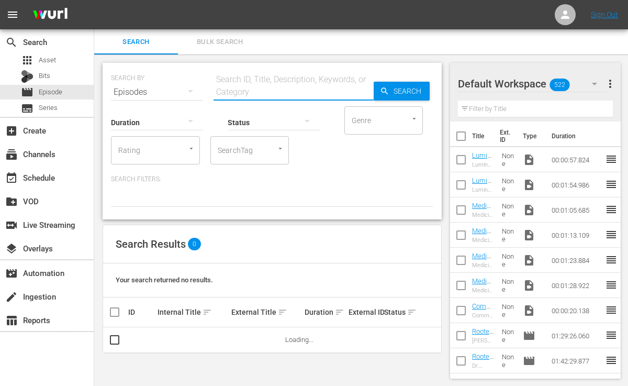
paste input "Awaken Your Heart’s Power: Science, Spirit, and the Practice of Heart Coherence"
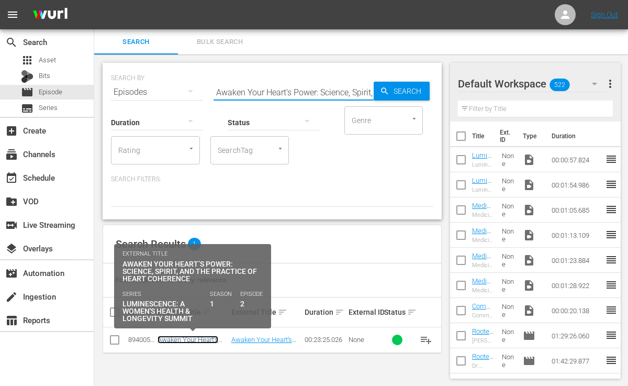
click at [202, 339] on link "Awaken Your Heart’s Power: Science, Spirit, and the Practice of Heart Coherence…" at bounding box center [192, 354] width 70 height 39
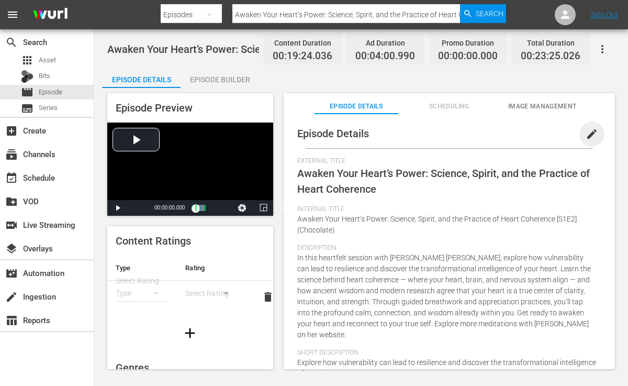
click at [589, 133] on span "edit" at bounding box center [591, 134] width 13 height 13
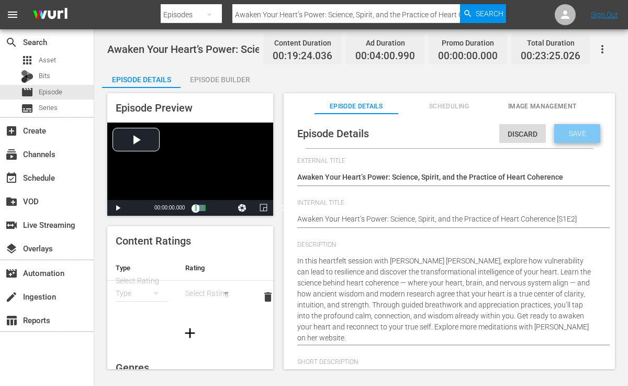
click at [579, 133] on span "Save" at bounding box center [577, 133] width 34 height 8
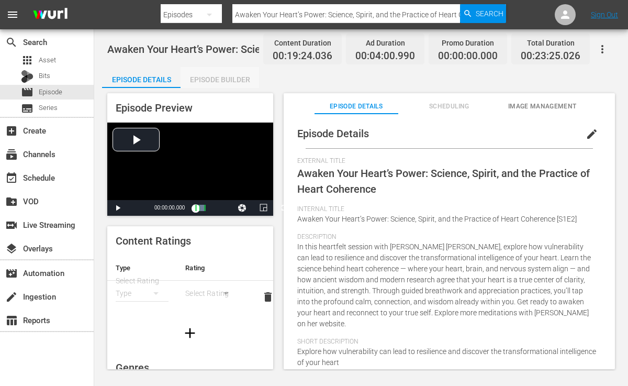
click at [207, 80] on div "Episode Builder" at bounding box center [219, 79] width 78 height 25
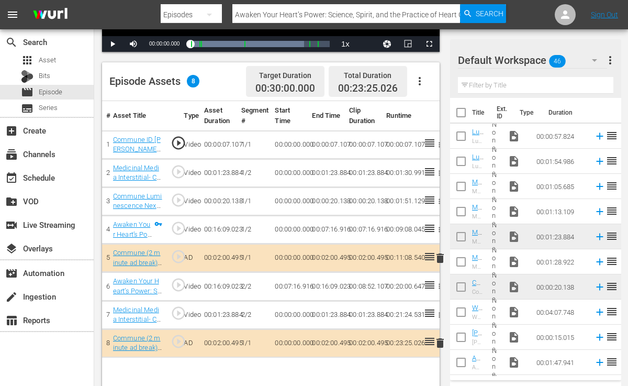
scroll to position [256, 0]
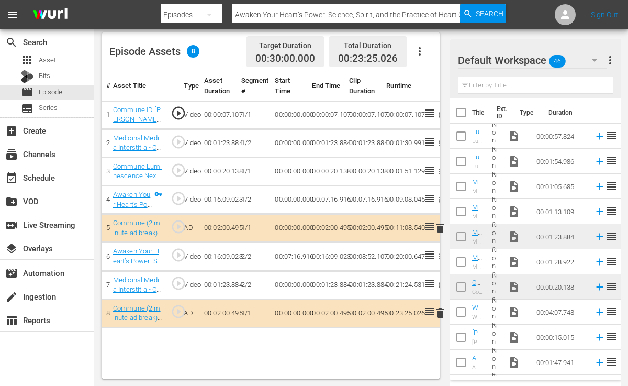
click at [439, 142] on icon "button" at bounding box center [439, 143] width 8 height 8
click at [401, 175] on span "DELETE ASSET" at bounding box center [404, 178] width 65 height 9
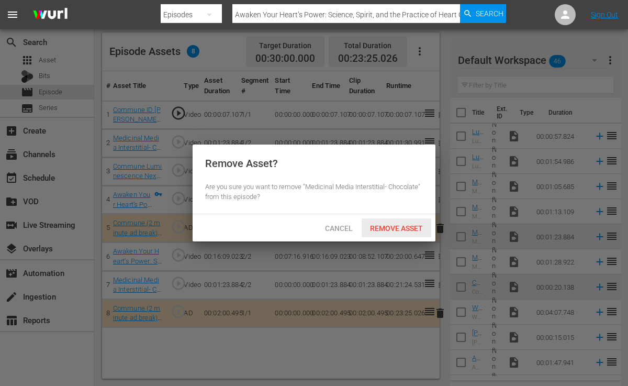
click at [395, 222] on div "Remove Asset" at bounding box center [396, 227] width 70 height 19
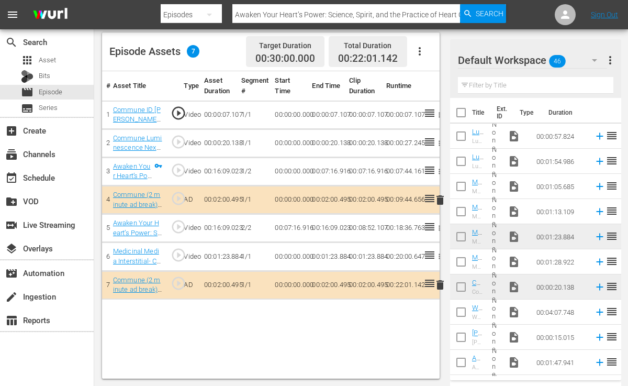
click at [438, 254] on icon "button" at bounding box center [439, 256] width 2 height 5
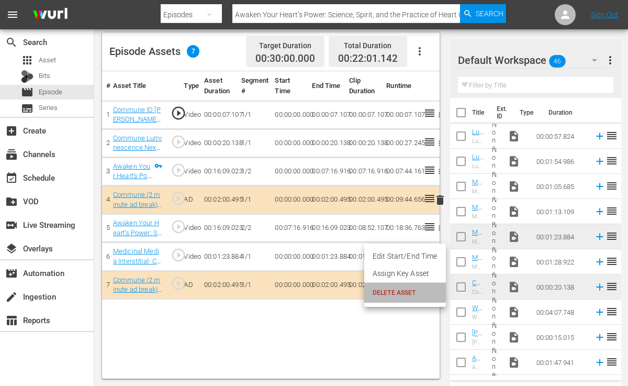
click at [396, 290] on span "DELETE ASSET" at bounding box center [404, 292] width 65 height 9
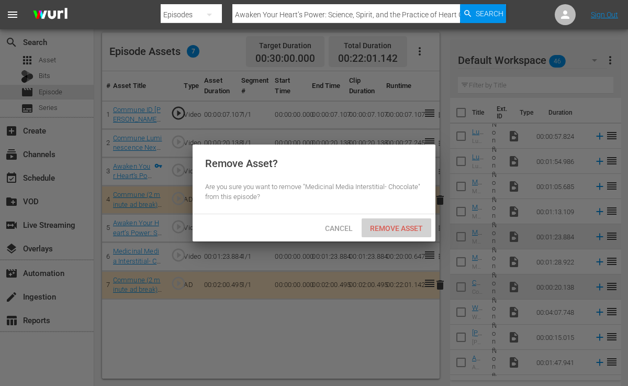
click at [416, 229] on span "Remove Asset" at bounding box center [396, 228] width 70 height 8
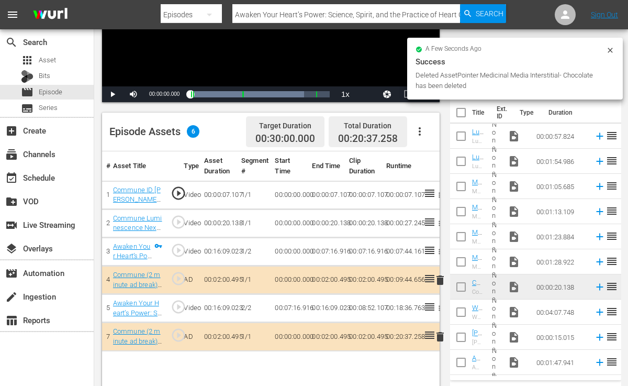
scroll to position [0, 0]
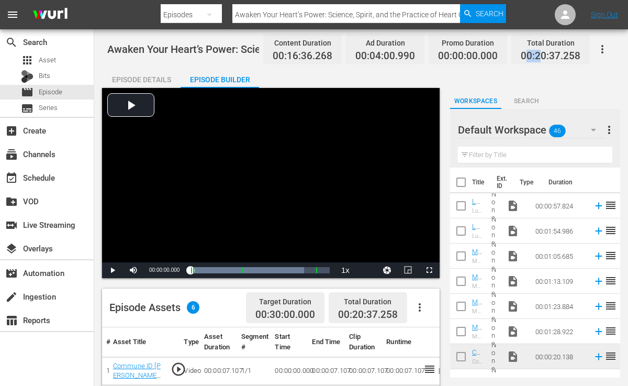
drag, startPoint x: 524, startPoint y: 54, endPoint x: 540, endPoint y: 53, distance: 15.8
click at [540, 53] on span "00:20:37.258" at bounding box center [551, 56] width 60 height 12
click at [521, 53] on span "00:20:37.258" at bounding box center [551, 56] width 60 height 12
drag, startPoint x: 521, startPoint y: 53, endPoint x: 567, endPoint y: 59, distance: 45.9
click at [567, 59] on span "00:20:37.258" at bounding box center [551, 56] width 60 height 12
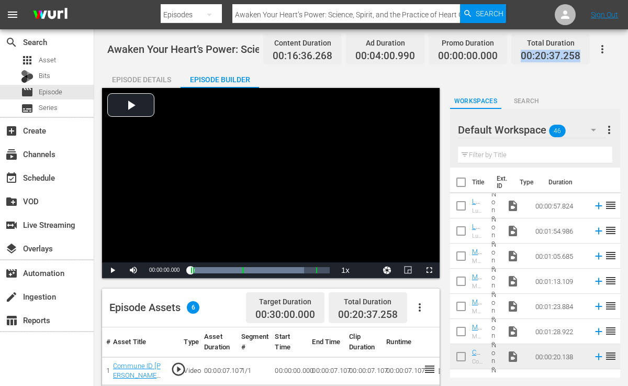
copy span "00:20:37.258"
click at [60, 92] on span "Episode" at bounding box center [51, 92] width 24 height 10
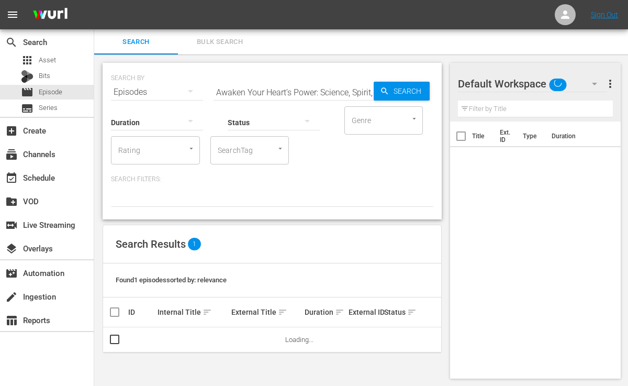
click at [355, 96] on input "Awaken Your Heart’s Power: Science, Spirit, and the Practice of Heart Coherence" at bounding box center [293, 92] width 160 height 25
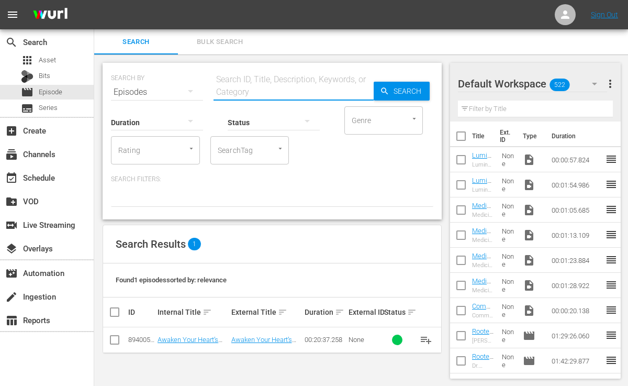
paste input "Women Together: The Science and Soul of Collective Healing"
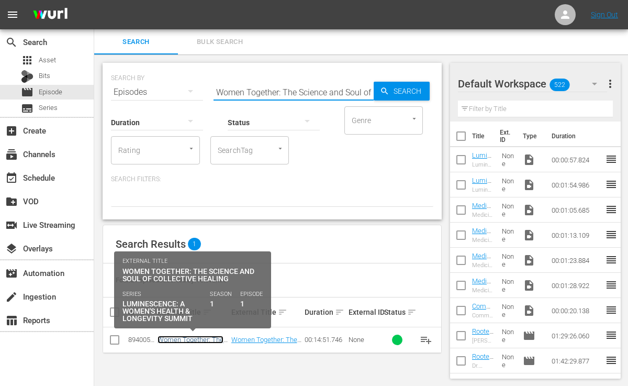
click at [189, 338] on link "Women Together: The Science and Soul of Collective Healing [S1E1]" at bounding box center [190, 350] width 66 height 31
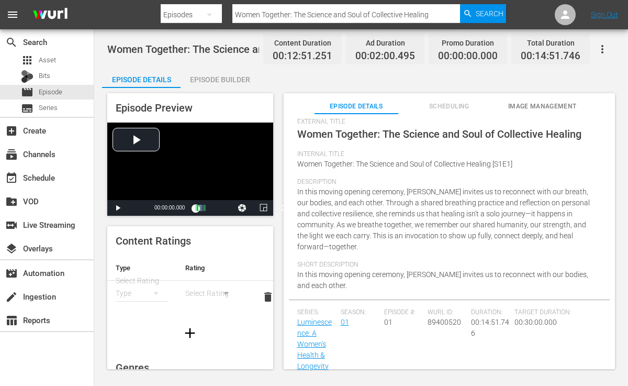
scroll to position [44, 0]
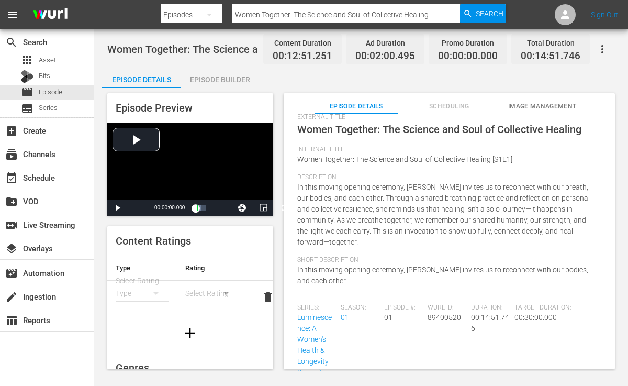
click at [489, 155] on span "Women Together: The Science and Soul of Collective Healing [S1E1]" at bounding box center [404, 159] width 215 height 8
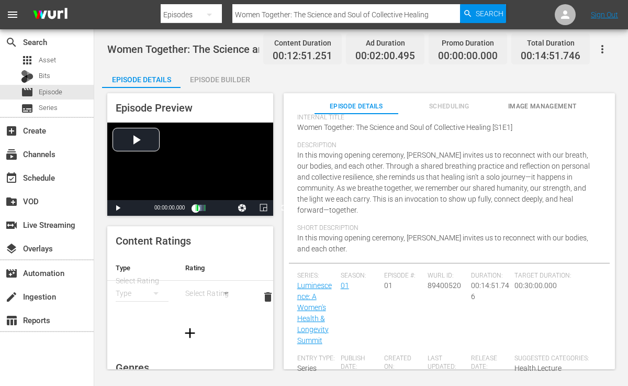
scroll to position [0, 0]
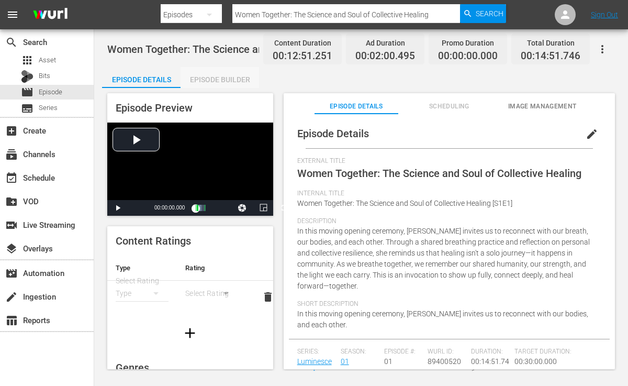
click at [239, 75] on div "Episode Builder" at bounding box center [219, 79] width 78 height 25
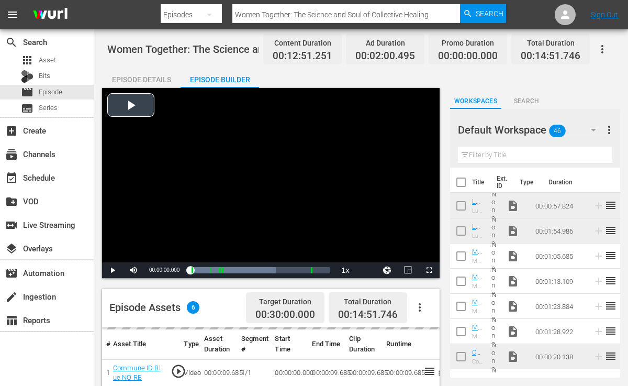
click at [337, 235] on div "Video Player" at bounding box center [270, 175] width 337 height 174
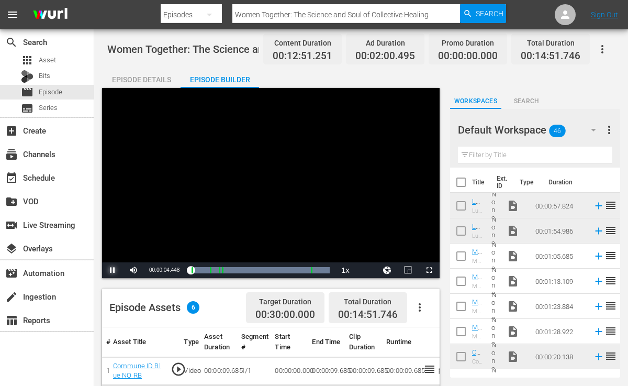
click at [112, 270] on span "Video Player" at bounding box center [112, 270] width 0 height 0
click at [32, 3] on img at bounding box center [50, 15] width 50 height 25
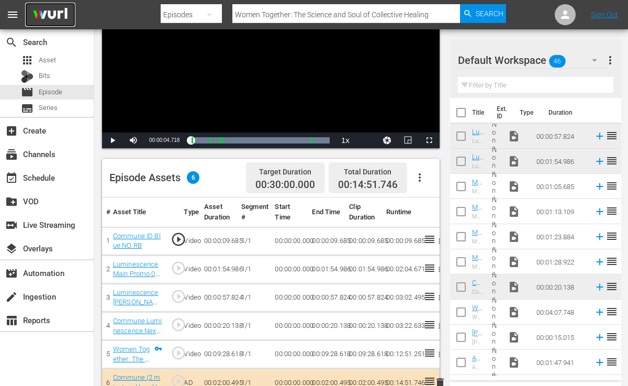
scroll to position [131, 0]
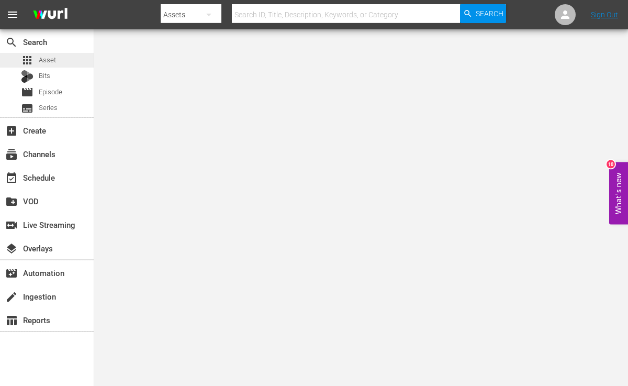
click at [60, 59] on div "apps Asset" at bounding box center [47, 60] width 94 height 15
